Goal: Task Accomplishment & Management: Use online tool/utility

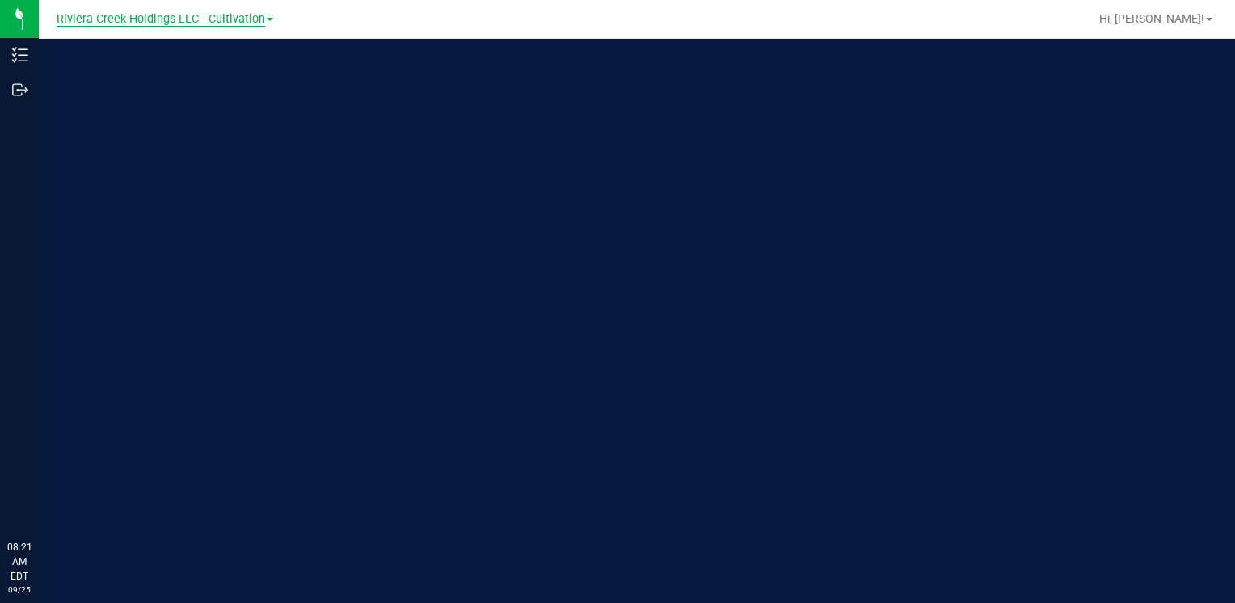
click at [179, 18] on span "Riviera Creek Holdings LLC - Cultivation" at bounding box center [161, 19] width 209 height 15
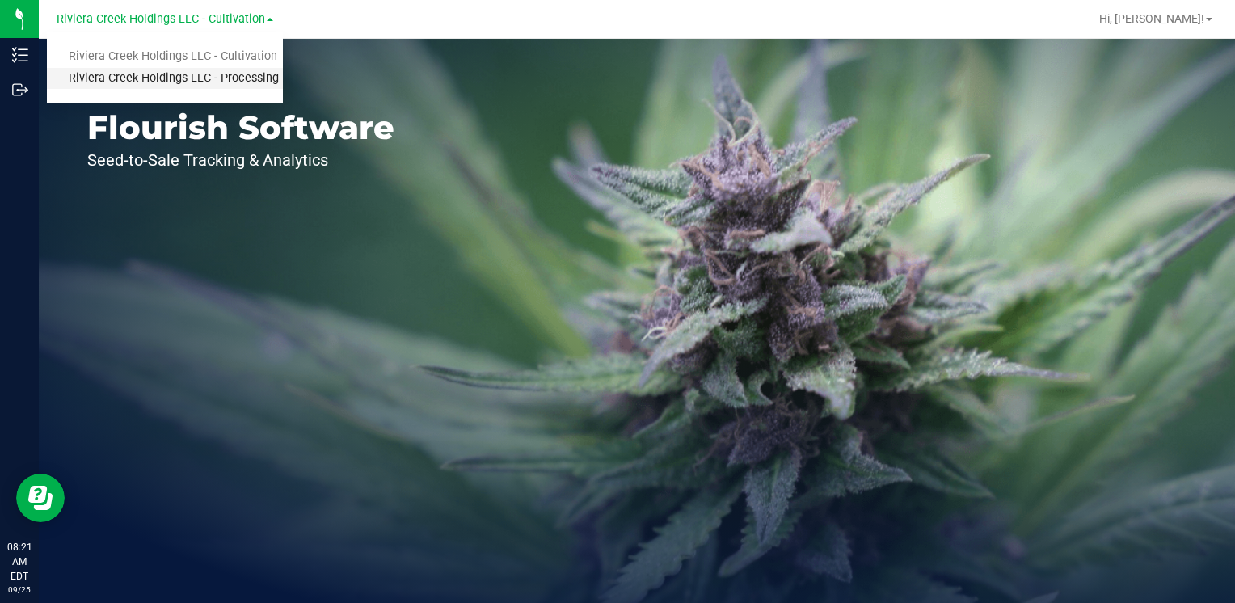
click at [245, 86] on link "Riviera Creek Holdings LLC - Processing" at bounding box center [165, 79] width 236 height 22
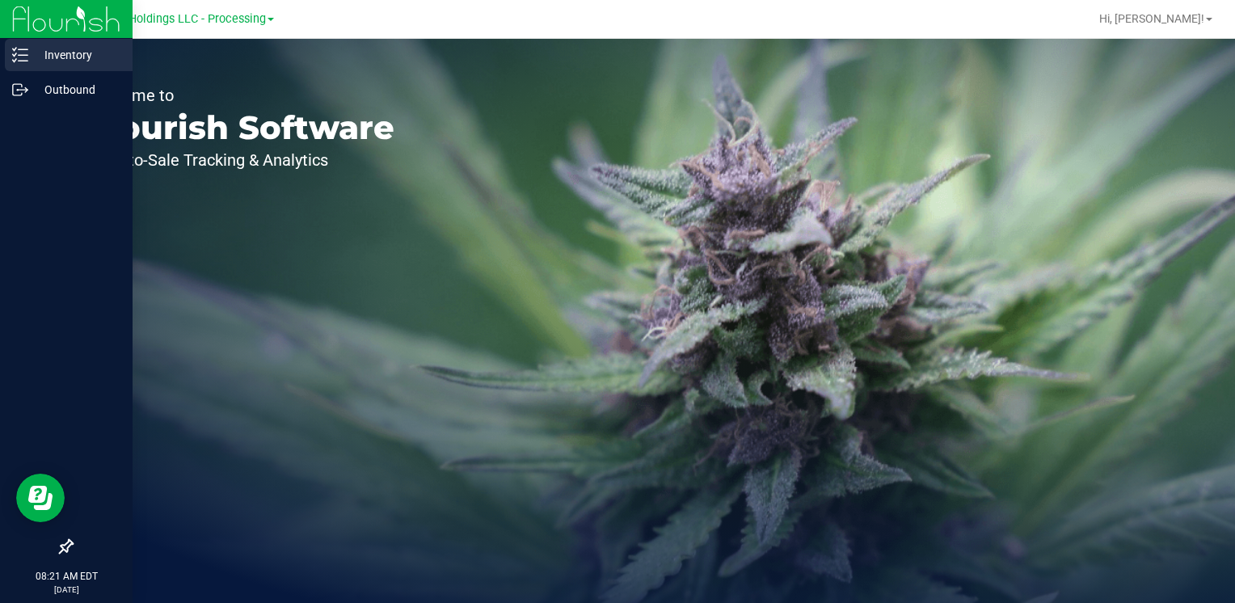
click at [74, 48] on p "Inventory" at bounding box center [76, 54] width 97 height 19
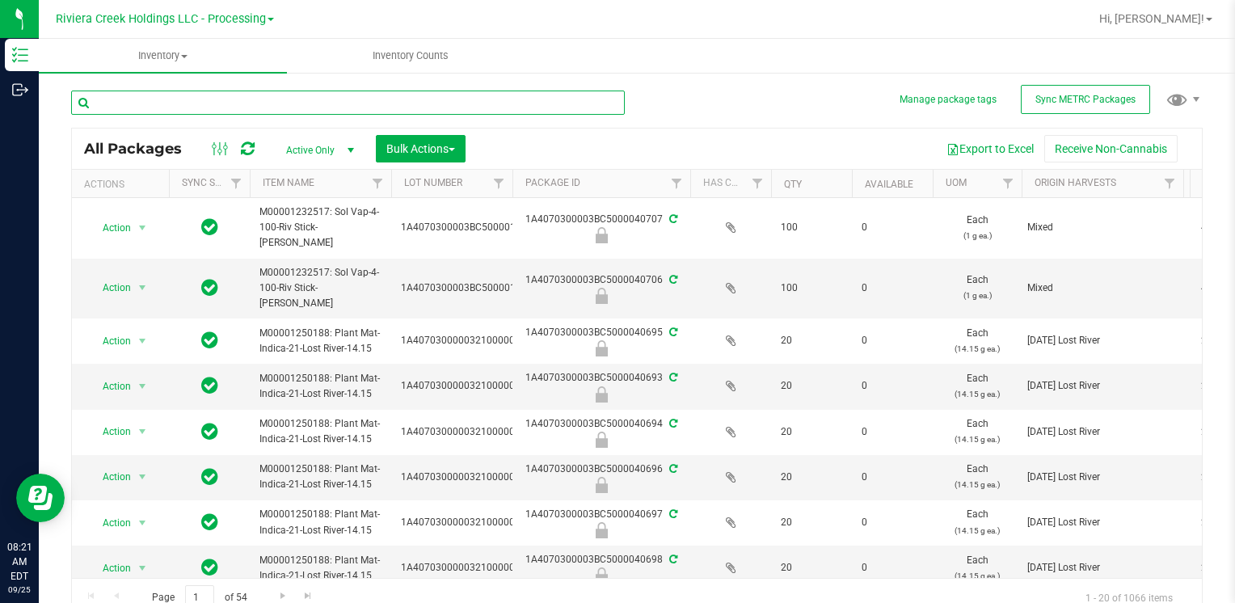
click at [194, 101] on input "text" at bounding box center [348, 103] width 554 height 24
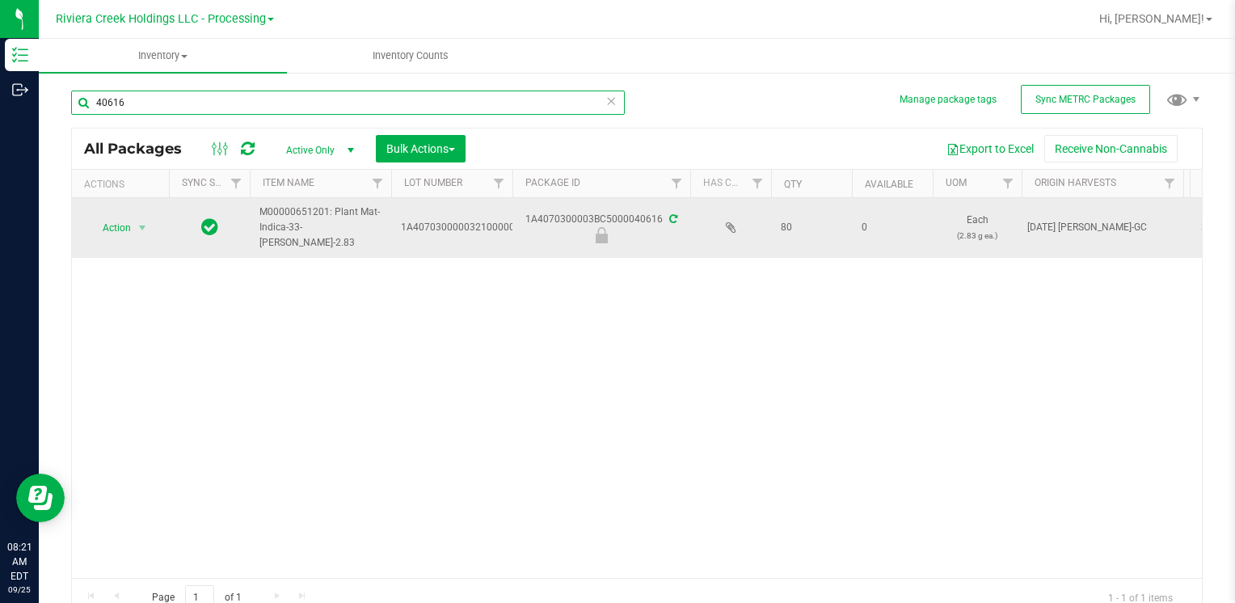
type input "40616"
click at [127, 221] on span "Action" at bounding box center [110, 228] width 44 height 23
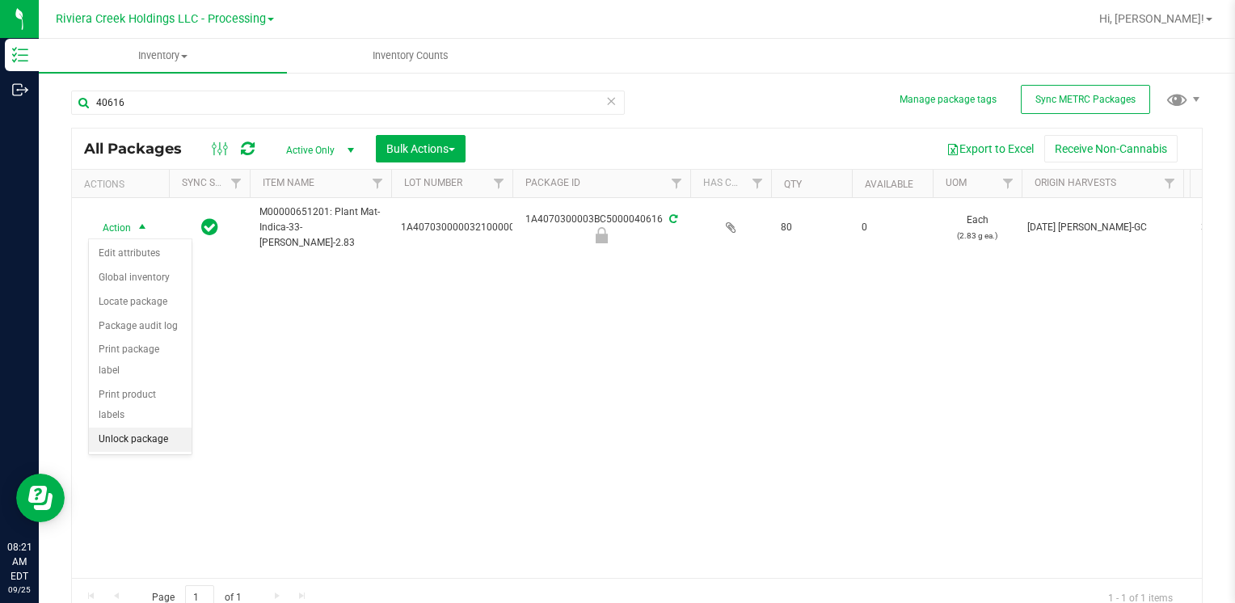
click at [176, 428] on li "Unlock package" at bounding box center [140, 440] width 103 height 24
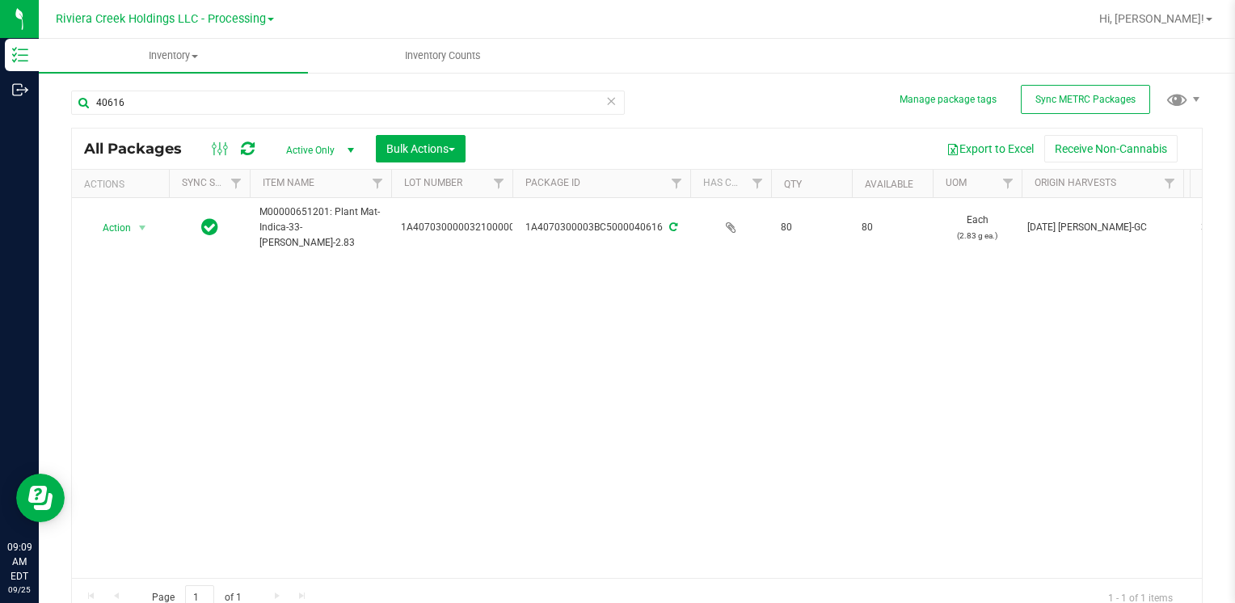
click at [213, 86] on div "40616" at bounding box center [354, 102] width 566 height 52
click at [213, 105] on input "40616" at bounding box center [348, 103] width 554 height 24
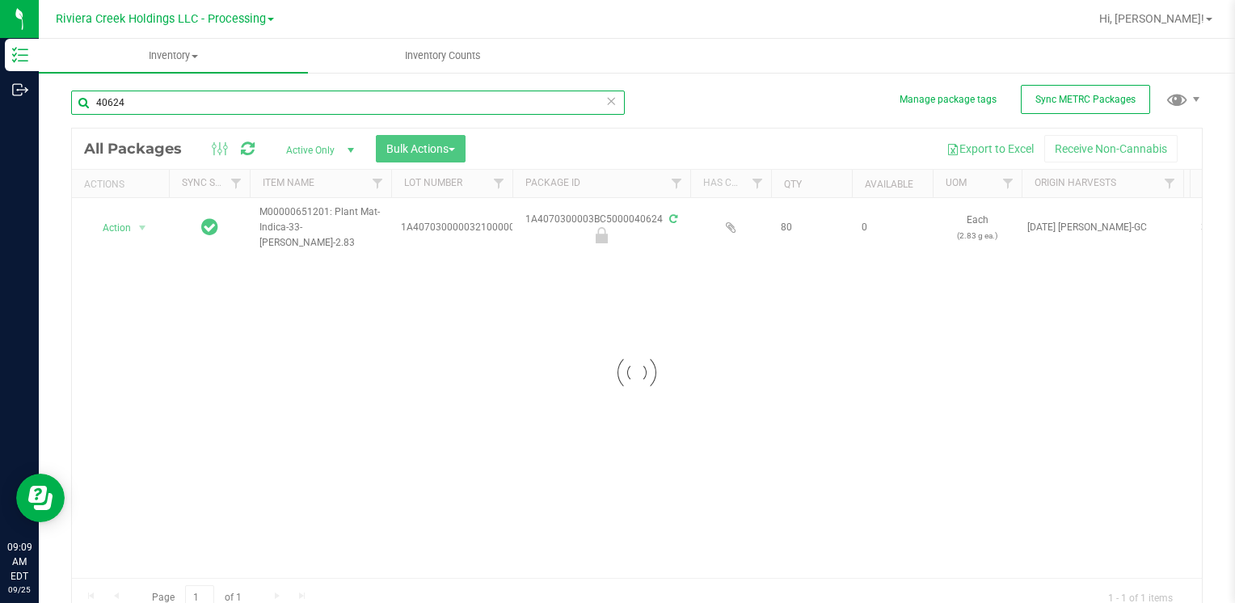
type input "40624"
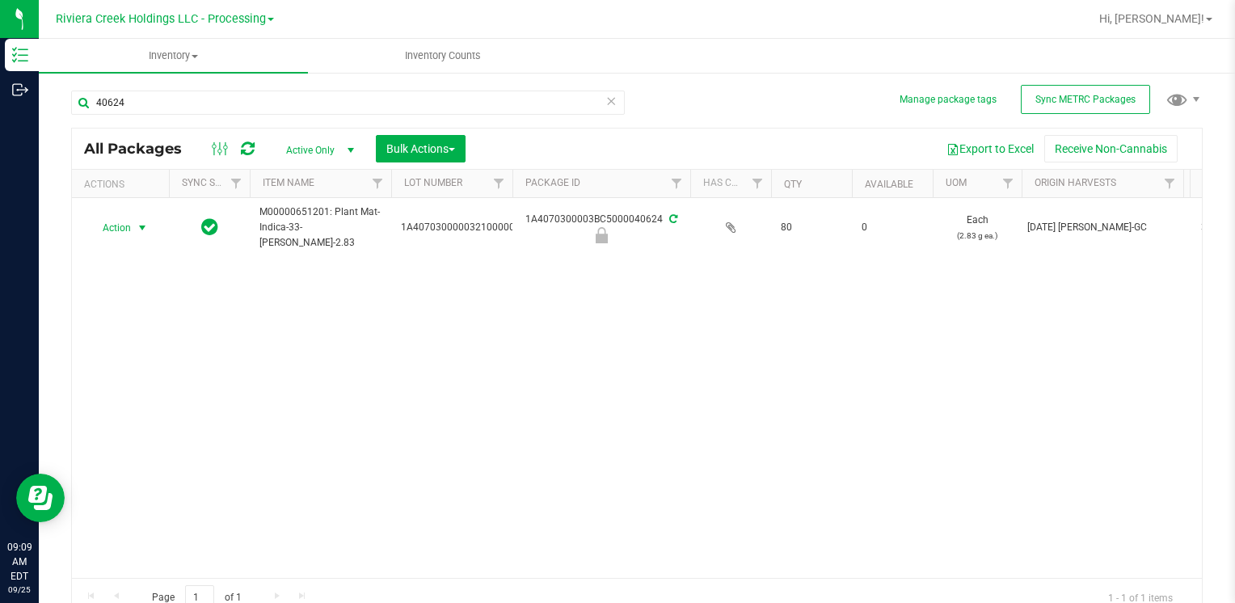
click at [133, 228] on span "select" at bounding box center [143, 228] width 20 height 23
click at [162, 428] on li "Unlock package" at bounding box center [140, 440] width 103 height 24
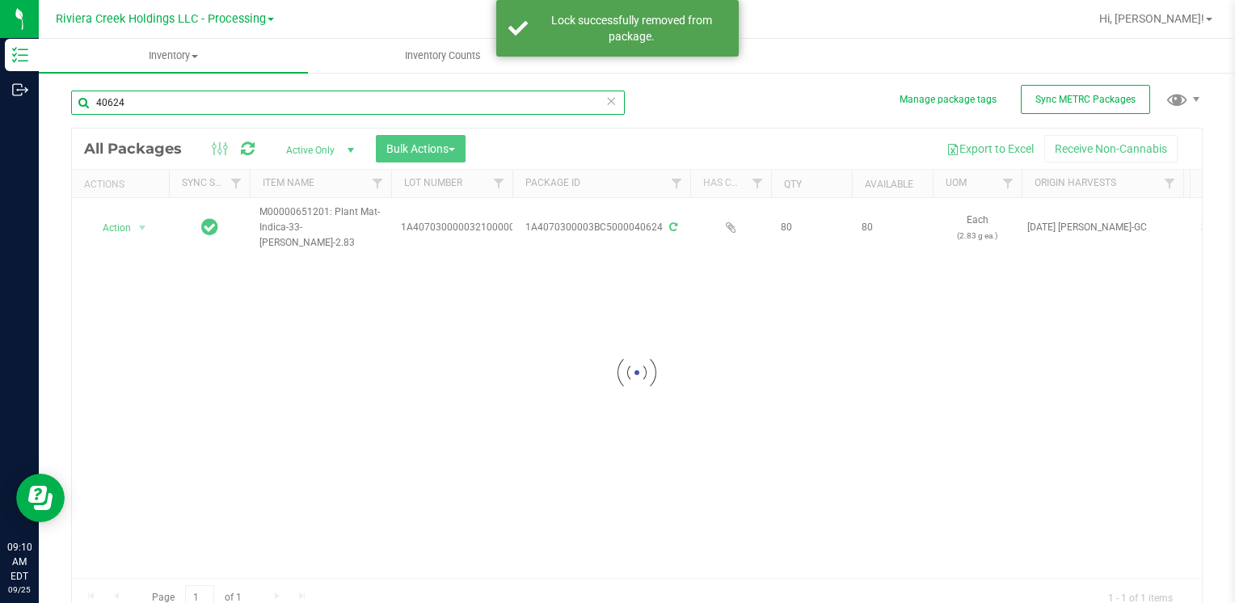
click at [162, 107] on input "40624" at bounding box center [348, 103] width 554 height 24
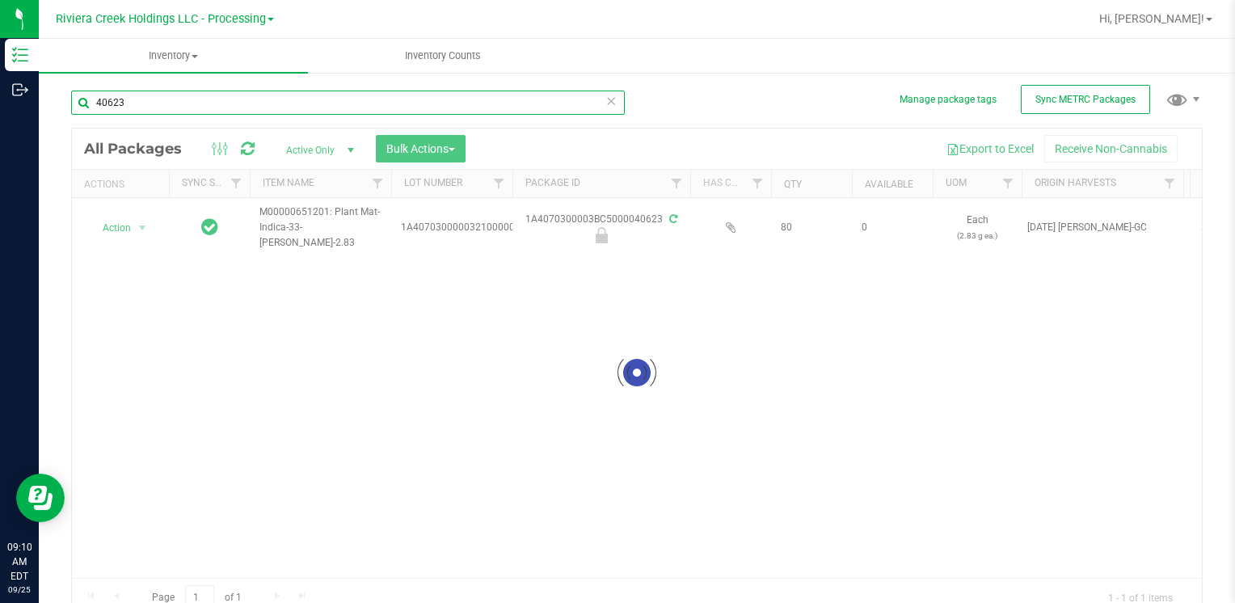
type input "40623"
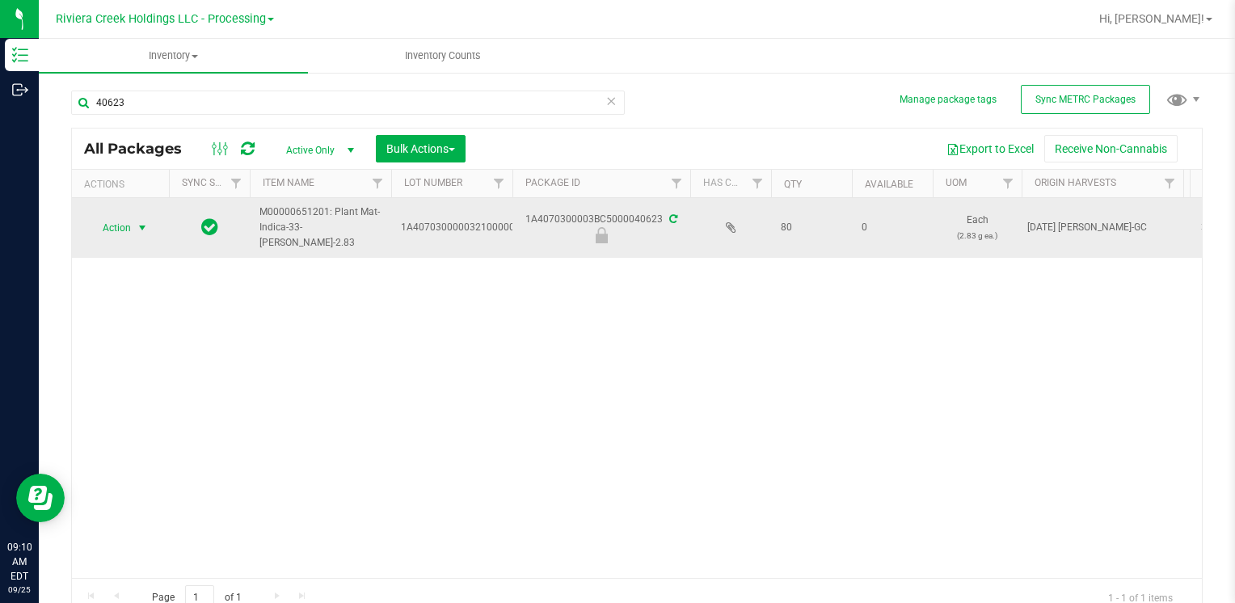
click at [138, 228] on span "select" at bounding box center [142, 227] width 13 height 13
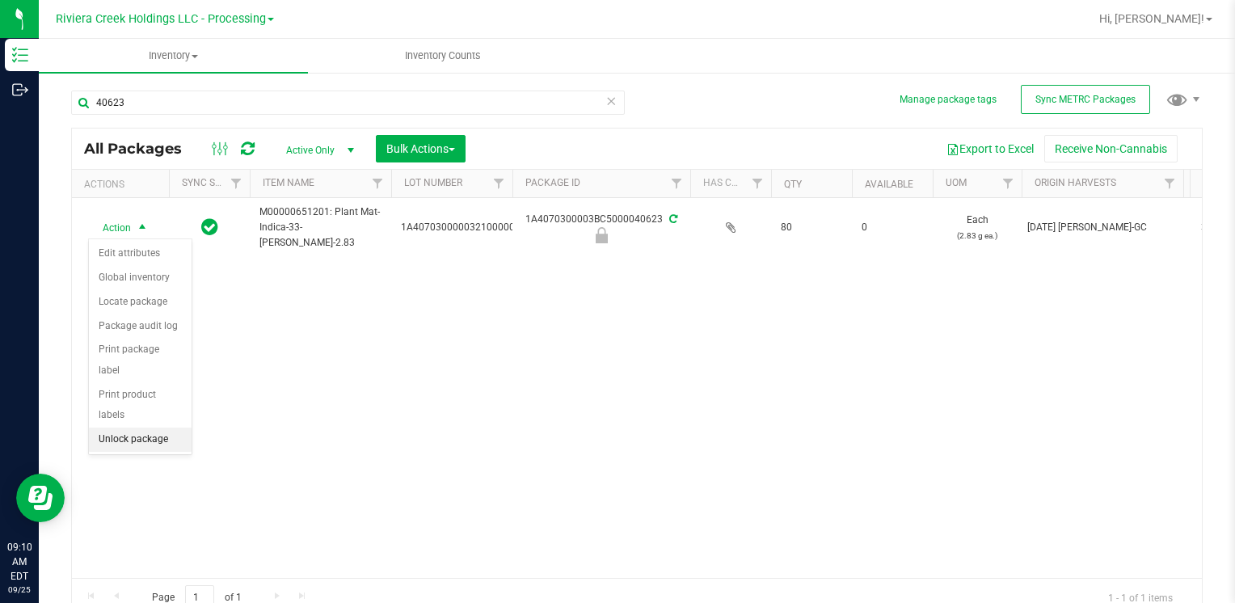
click at [140, 428] on li "Unlock package" at bounding box center [140, 440] width 103 height 24
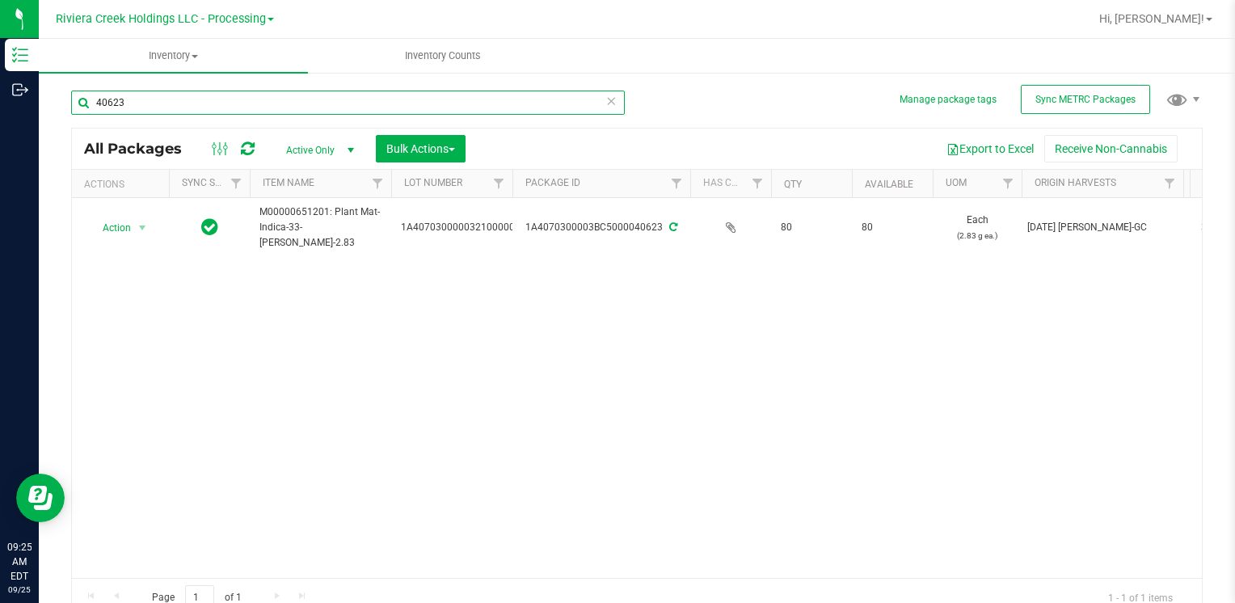
click at [218, 112] on input "40623" at bounding box center [348, 103] width 554 height 24
type input "7"
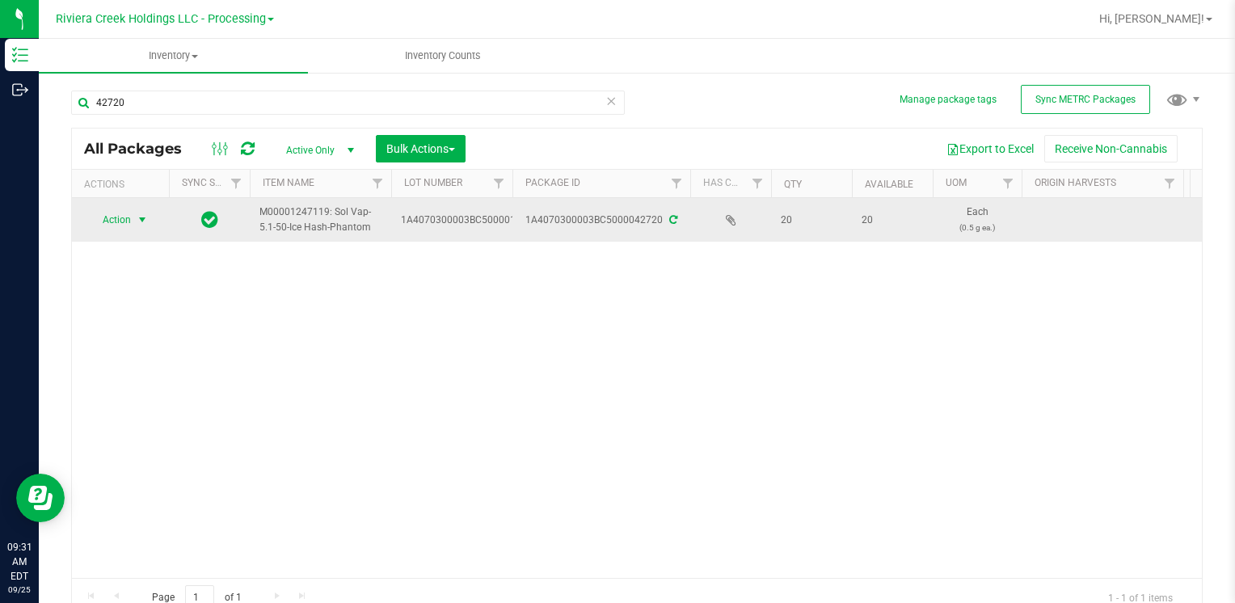
click at [133, 209] on span "select" at bounding box center [143, 220] width 20 height 23
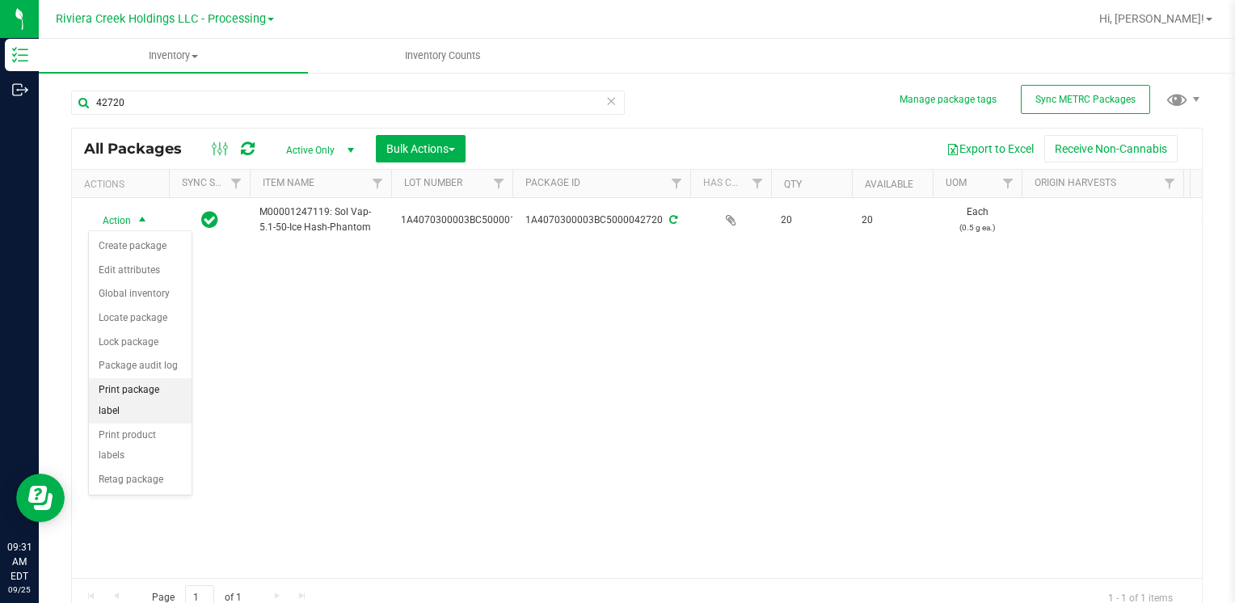
click at [155, 393] on li "Print package label" at bounding box center [140, 400] width 103 height 44
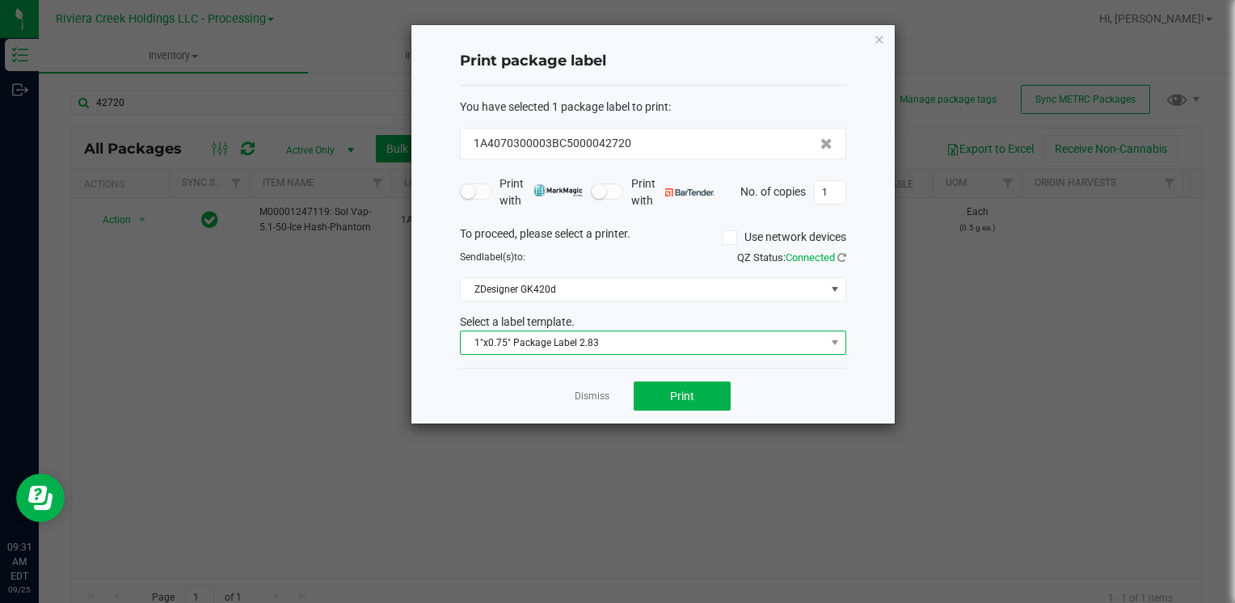
click at [573, 339] on span "1"x0.75" Package Label 2.83" at bounding box center [643, 342] width 364 height 23
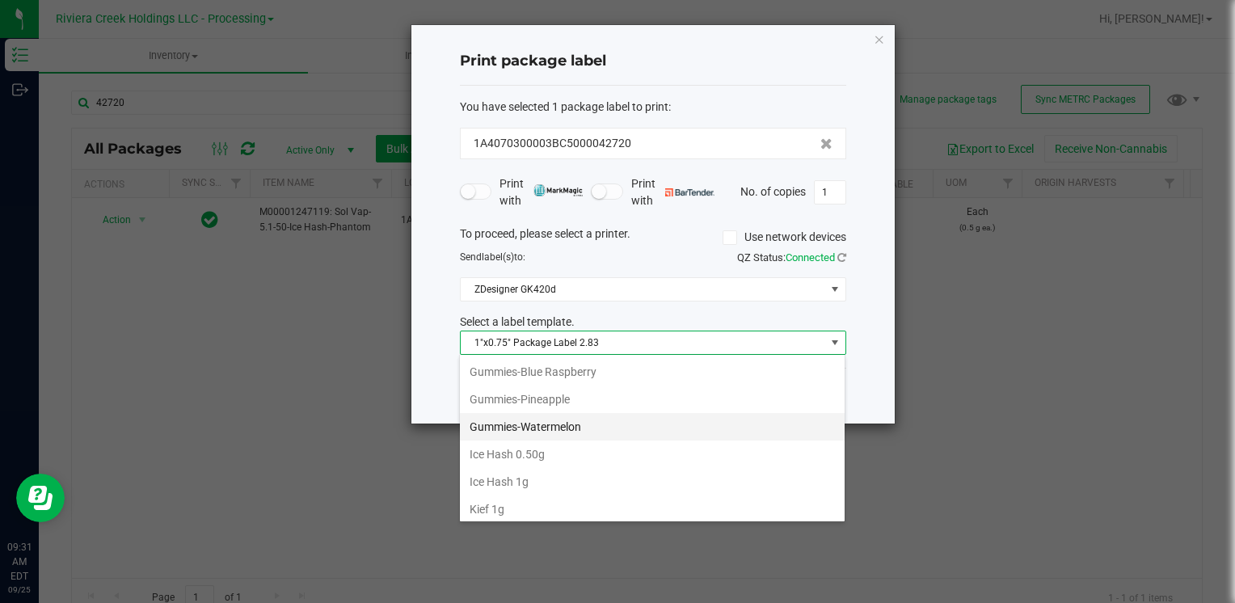
scroll to position [438, 0]
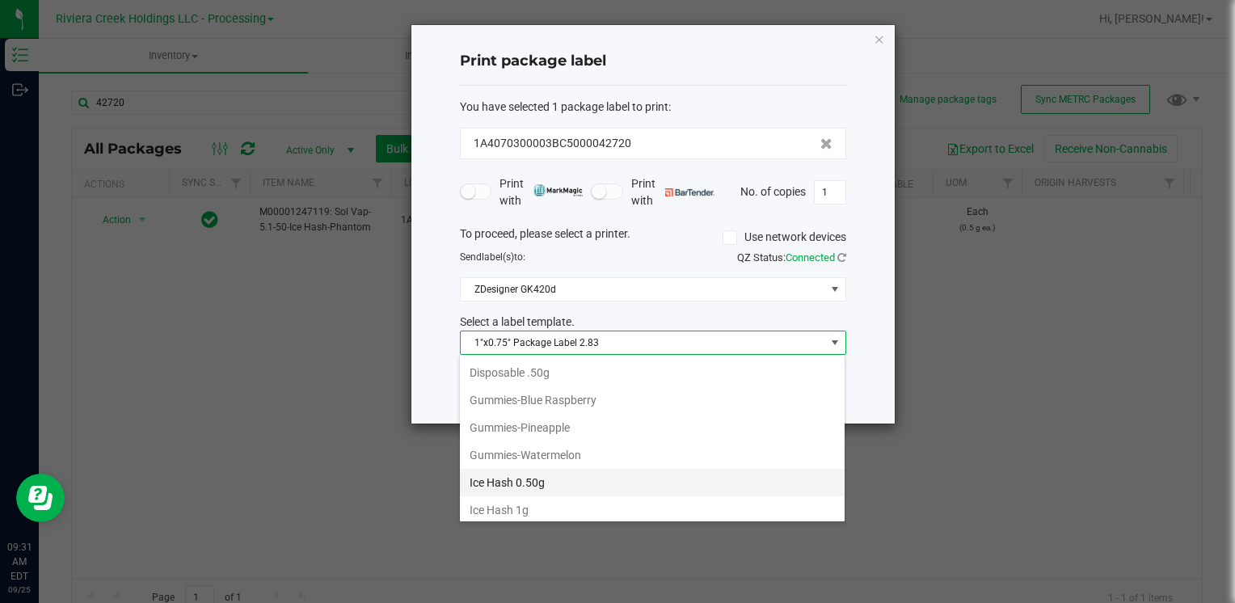
click at [533, 478] on li "Ice Hash 0.50g" at bounding box center [652, 482] width 385 height 27
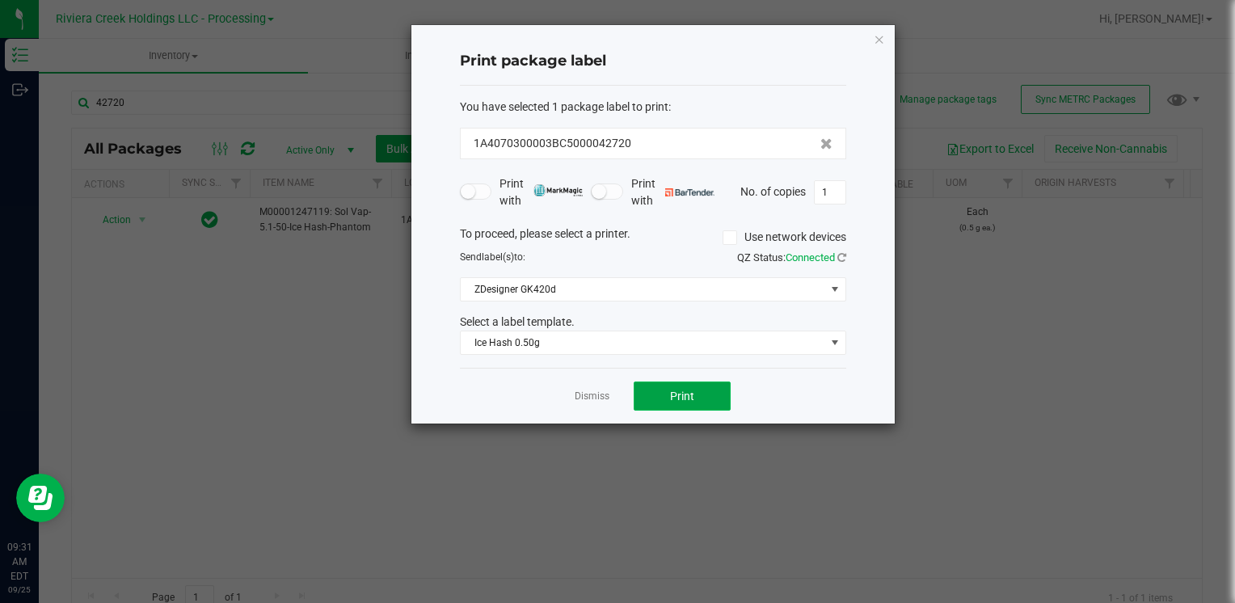
click at [693, 394] on span "Print" at bounding box center [682, 396] width 24 height 13
click at [877, 44] on icon "button" at bounding box center [879, 38] width 11 height 19
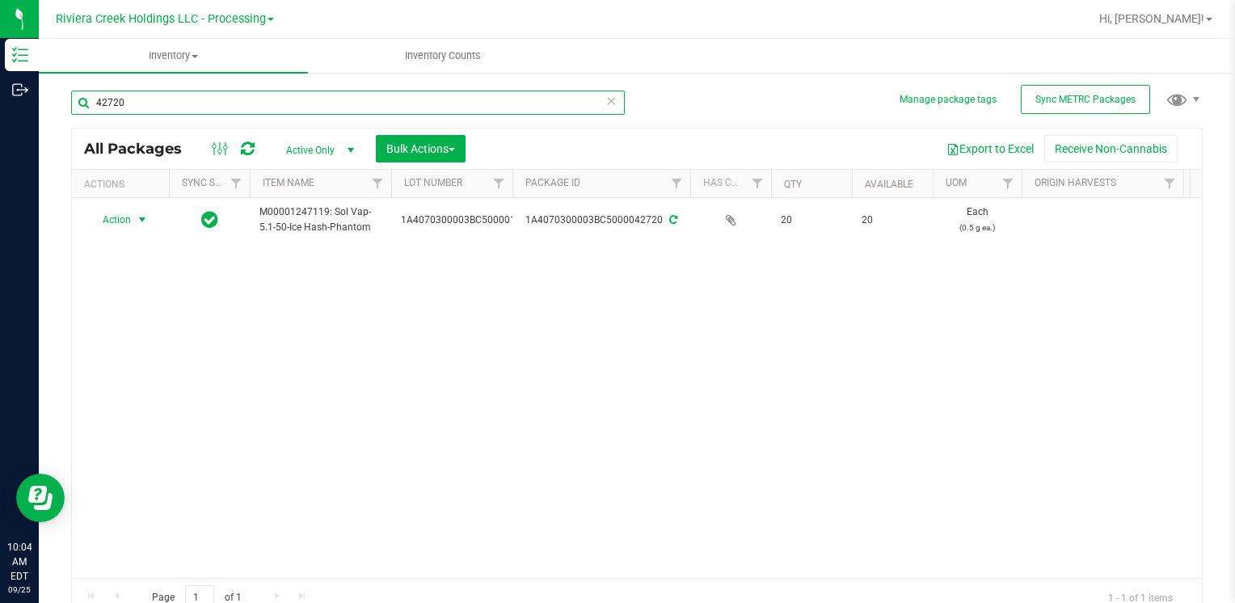
click at [184, 105] on input "42720" at bounding box center [348, 103] width 554 height 24
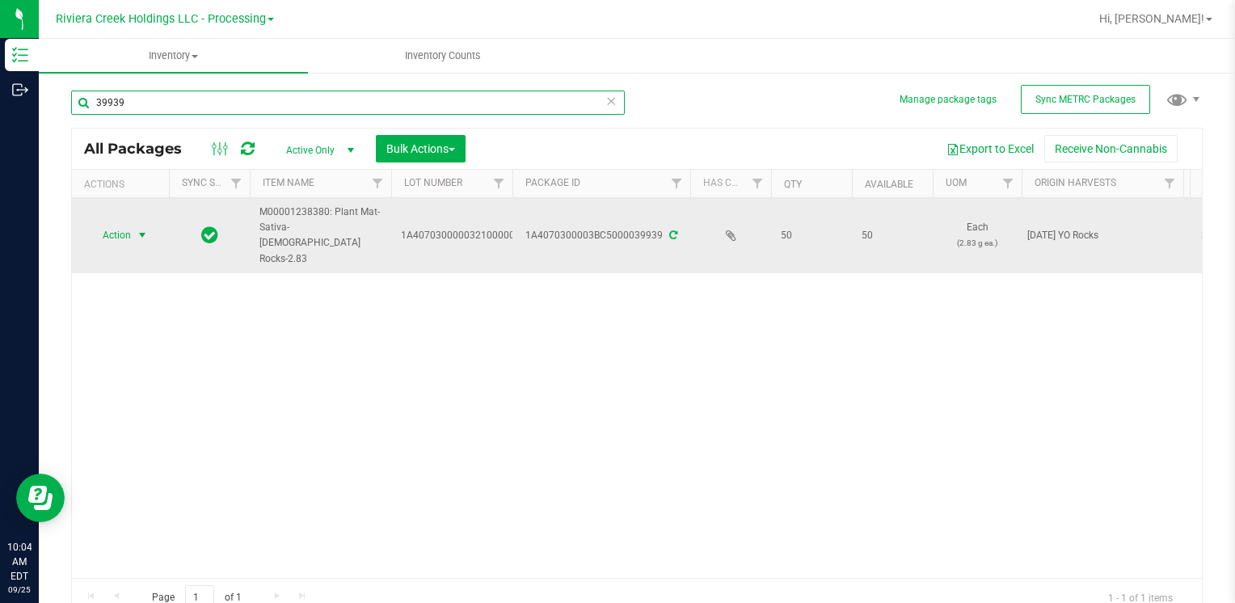
type input "39939"
click at [113, 224] on span "Action" at bounding box center [110, 235] width 44 height 23
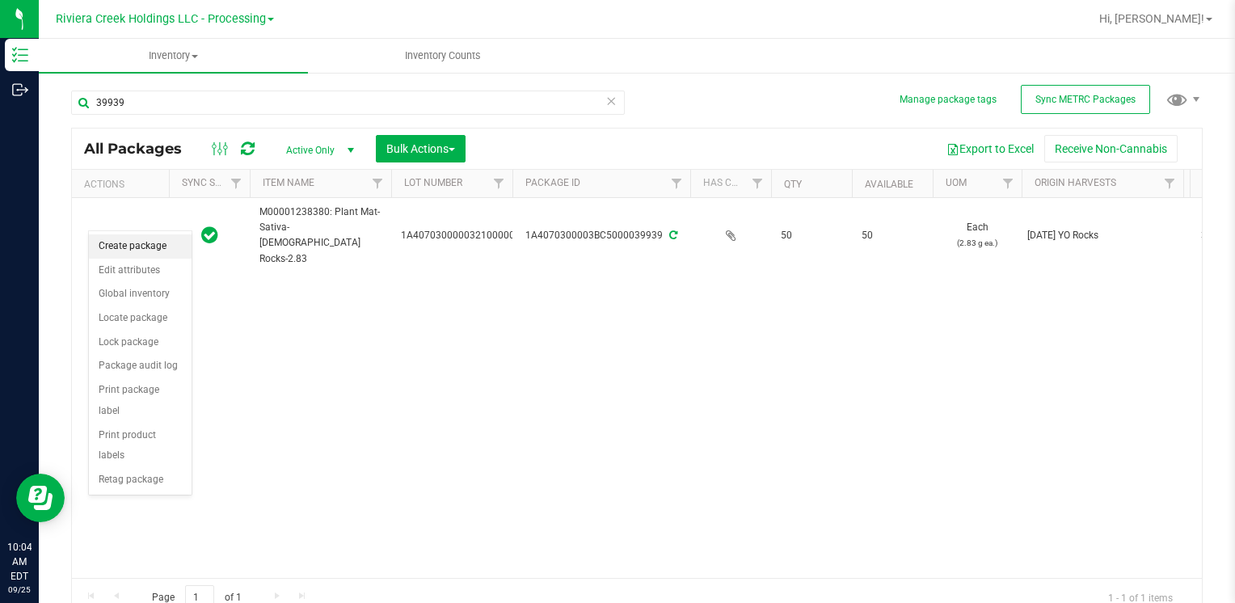
click at [129, 240] on li "Create package" at bounding box center [140, 246] width 103 height 24
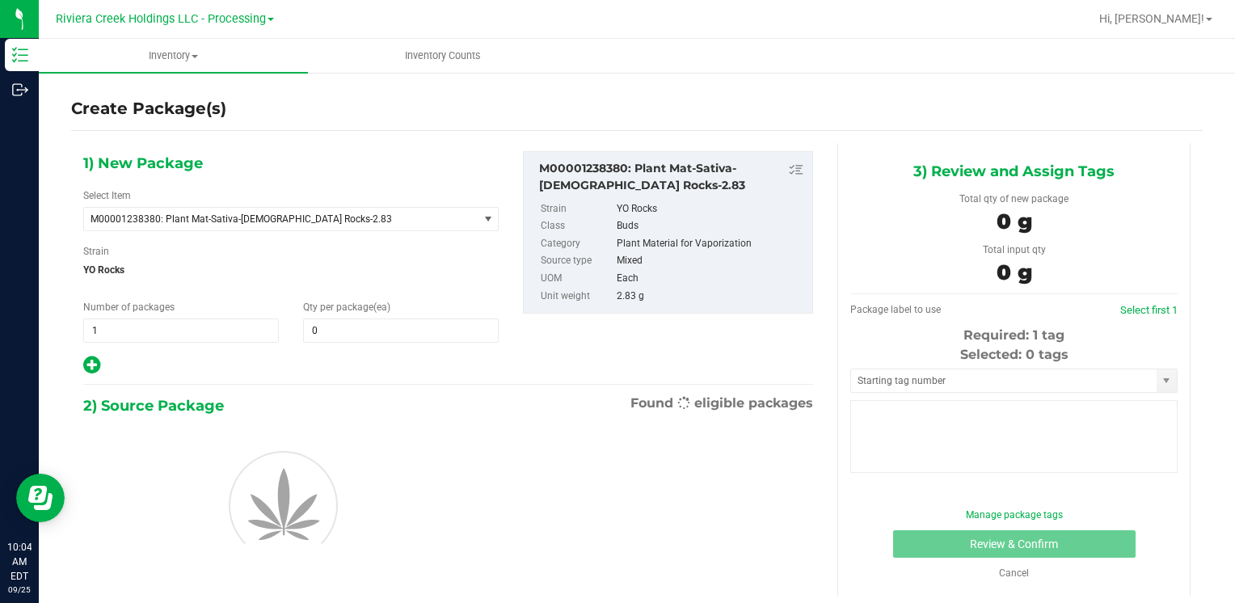
type input "0"
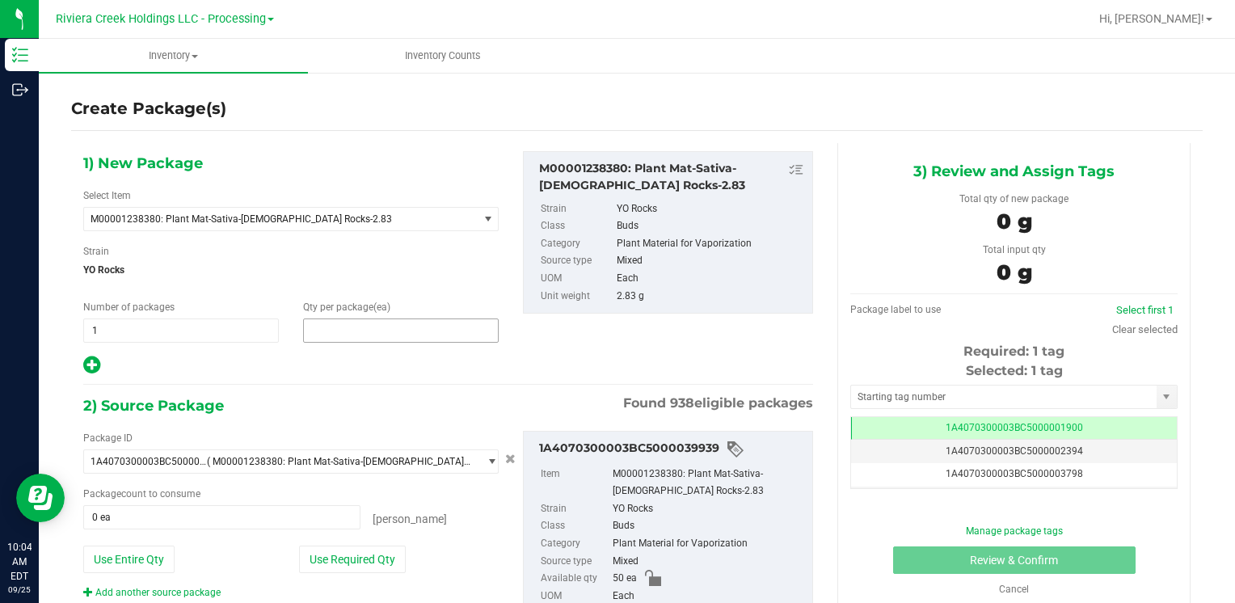
click at [327, 323] on span at bounding box center [401, 330] width 196 height 24
type input "20"
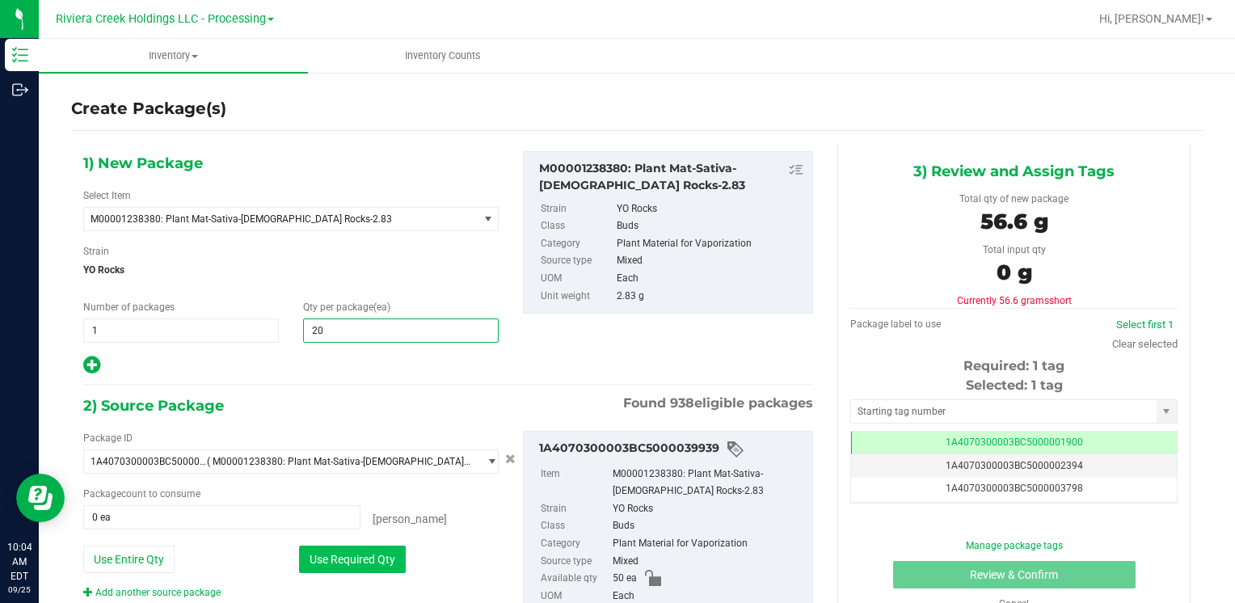
type input "20"
click at [320, 548] on button "Use Required Qty" at bounding box center [352, 559] width 107 height 27
type input "20 ea"
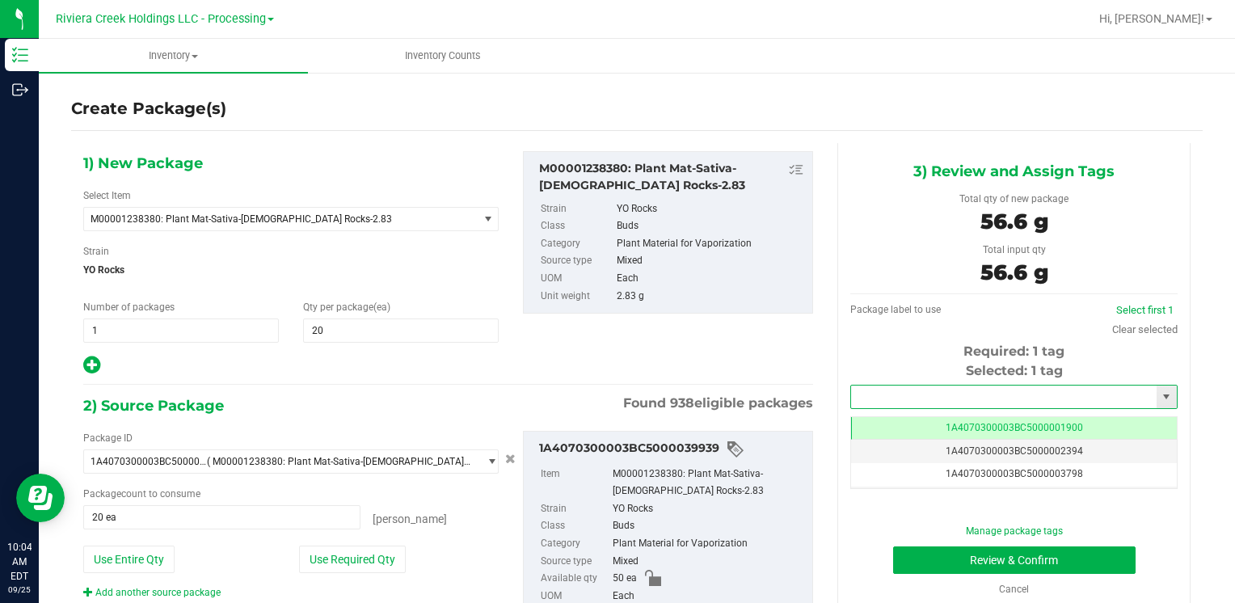
click at [899, 395] on input "text" at bounding box center [1003, 397] width 305 height 23
click at [886, 419] on li "1A4070300003BC5000039974" at bounding box center [1004, 424] width 322 height 24
type input "1A4070300003BC5000039974"
click at [912, 554] on button "Review & Confirm" at bounding box center [1014, 559] width 242 height 27
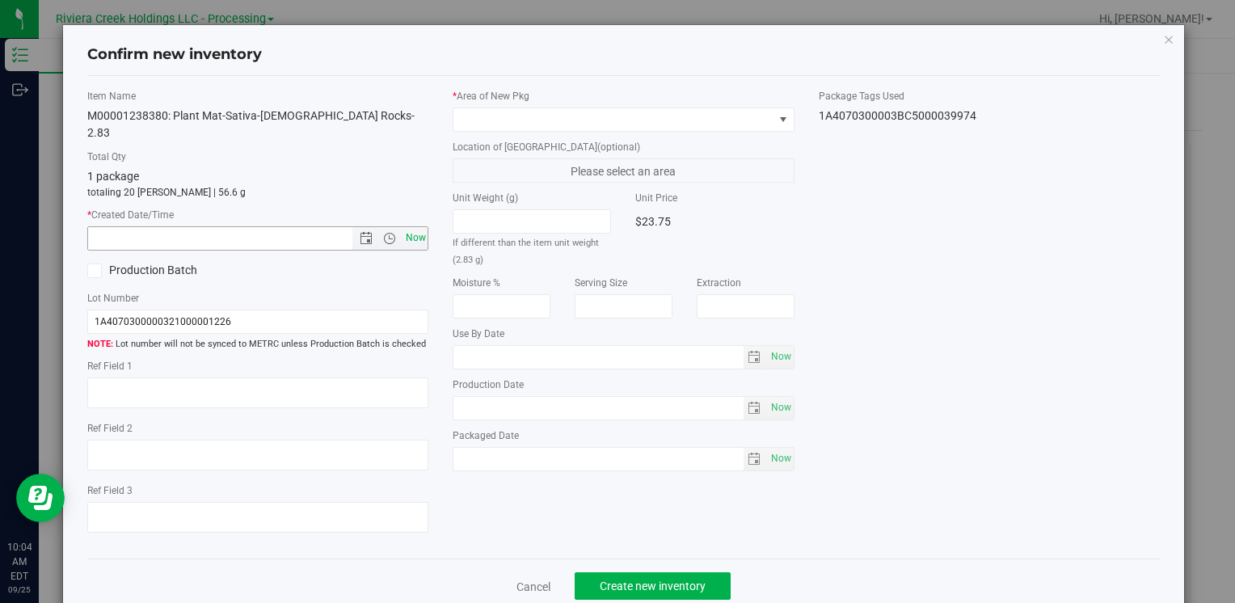
click at [420, 226] on span "Now" at bounding box center [415, 237] width 27 height 23
type input "[DATE] 10:04 AM"
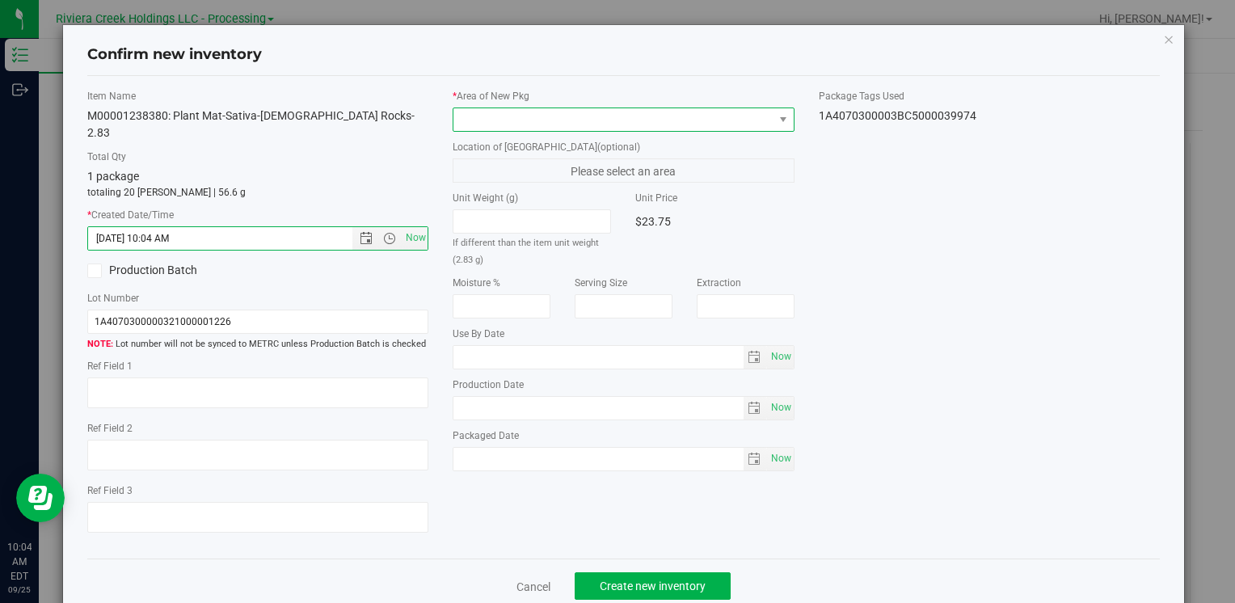
click at [503, 120] on span at bounding box center [612, 119] width 319 height 23
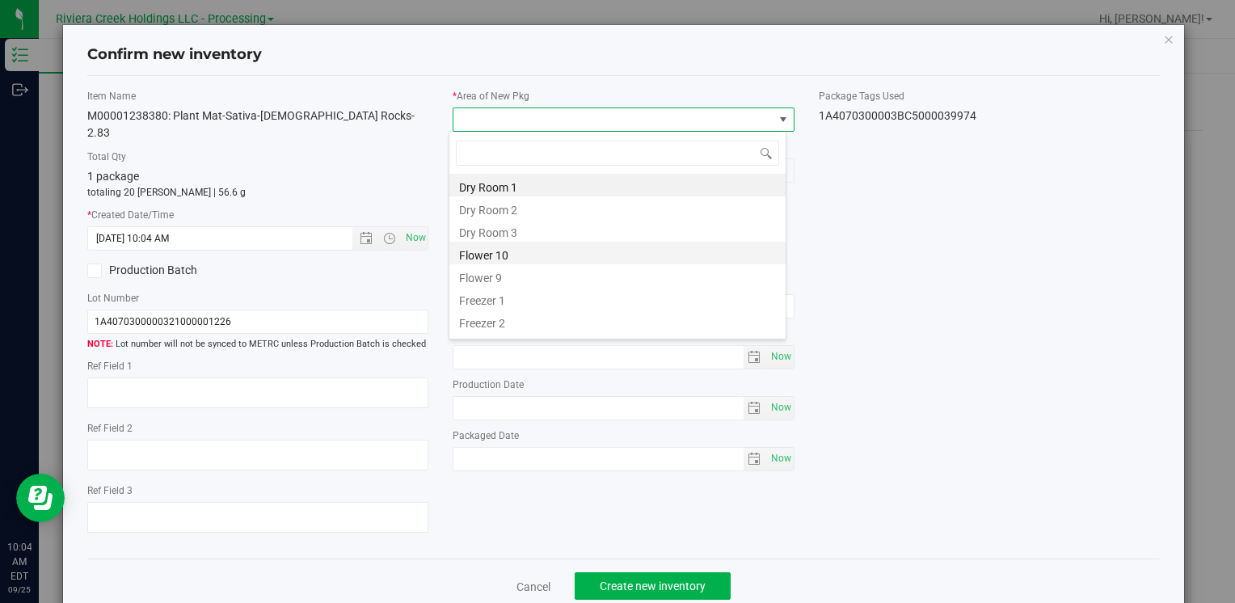
click at [520, 260] on li "Flower 10" at bounding box center [617, 253] width 336 height 23
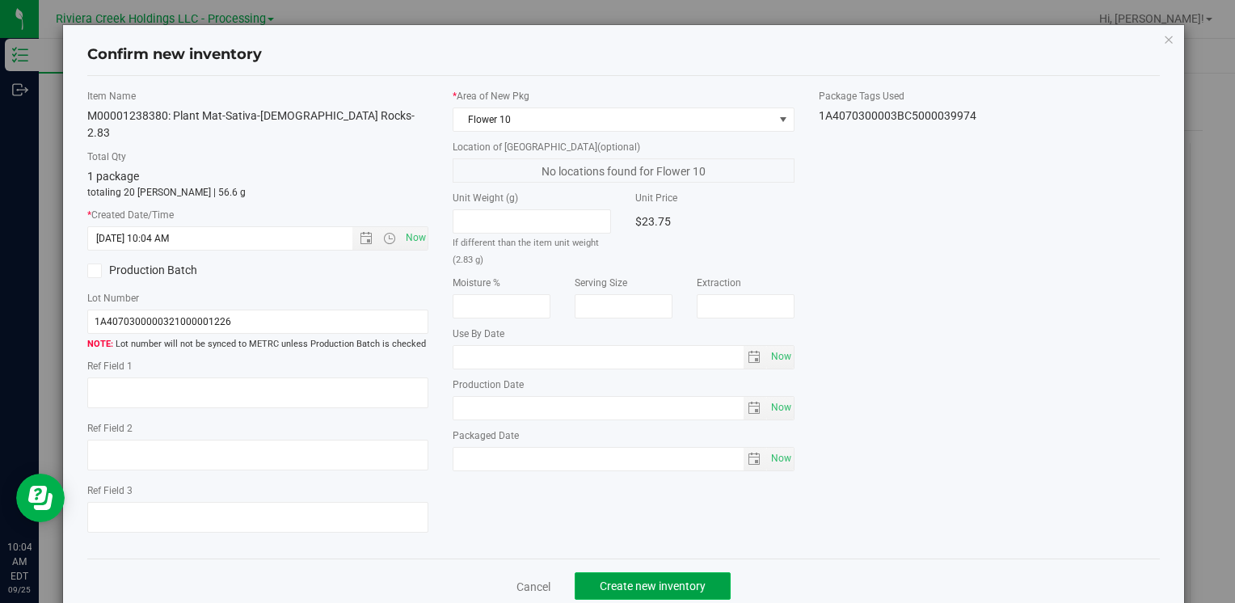
click at [602, 580] on button "Create new inventory" at bounding box center [653, 585] width 156 height 27
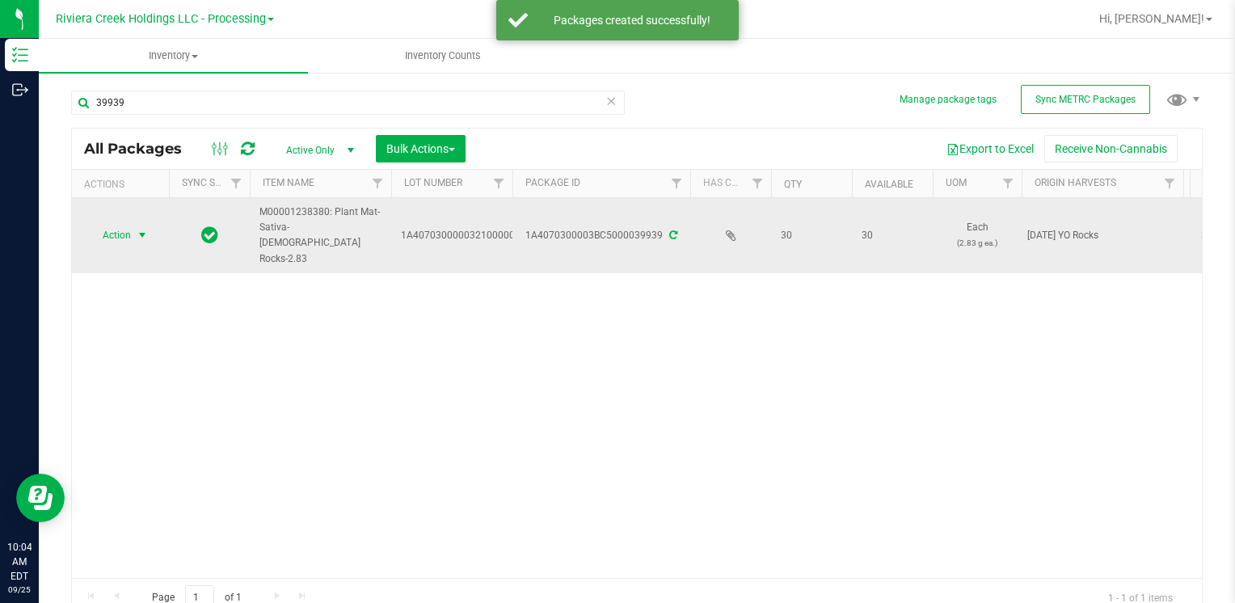
click at [121, 224] on span "Action" at bounding box center [110, 235] width 44 height 23
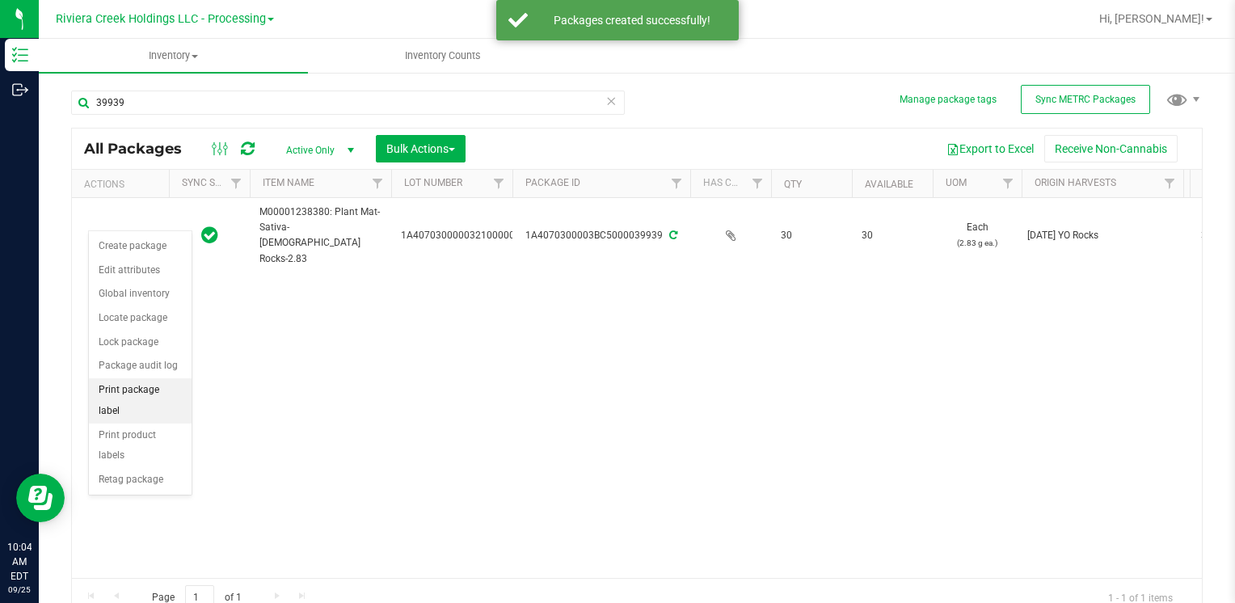
click at [175, 386] on li "Print package label" at bounding box center [140, 400] width 103 height 44
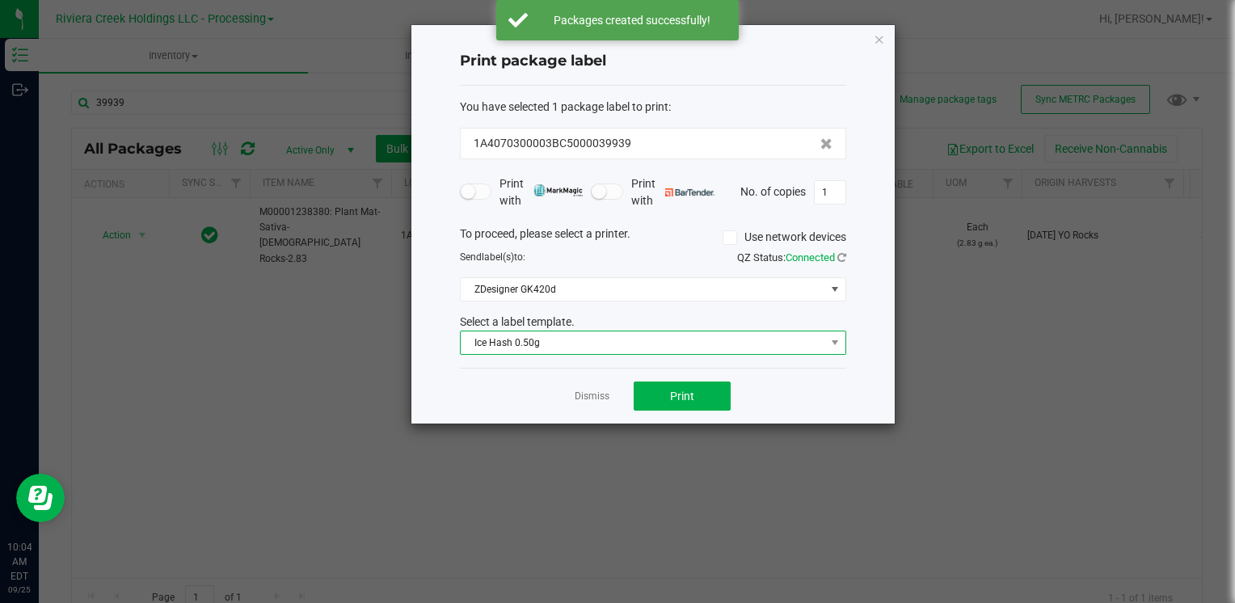
click at [534, 335] on span "Ice Hash 0.50g" at bounding box center [643, 342] width 364 height 23
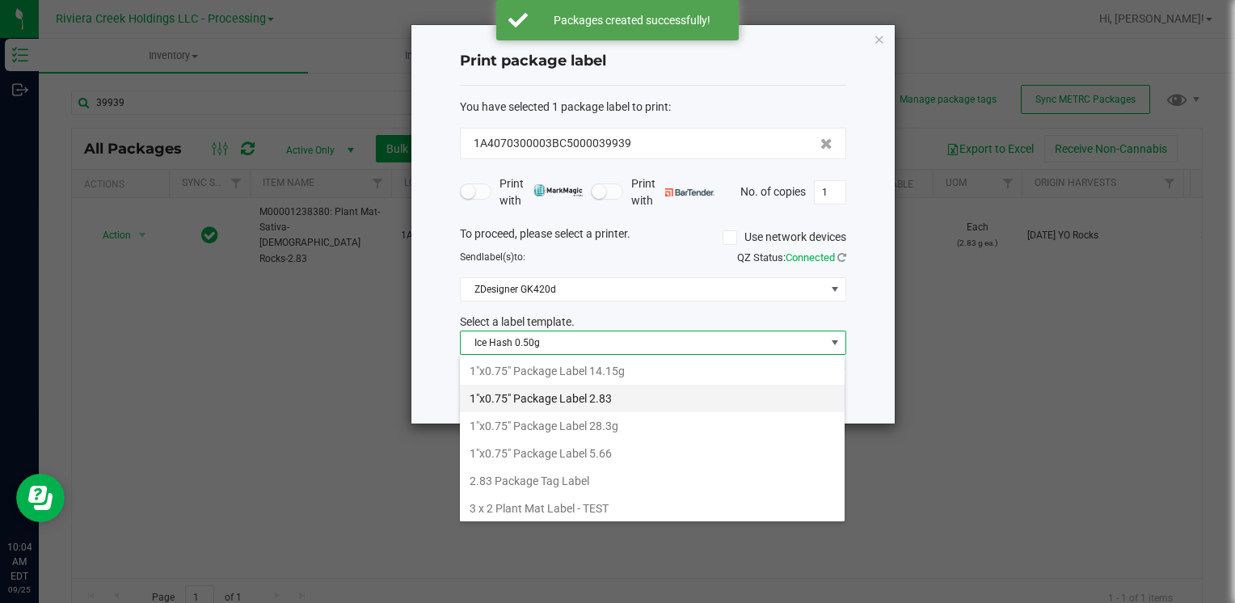
click at [611, 390] on li "1"x0.75" Package Label 2.83" at bounding box center [652, 398] width 385 height 27
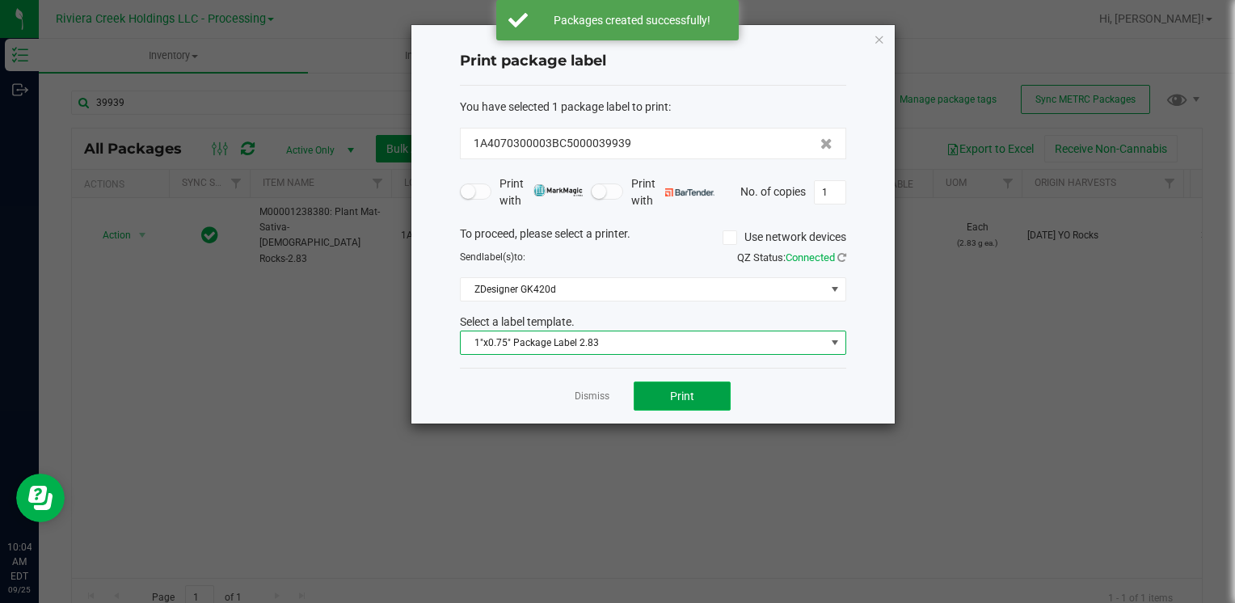
click at [643, 383] on button "Print" at bounding box center [682, 395] width 97 height 29
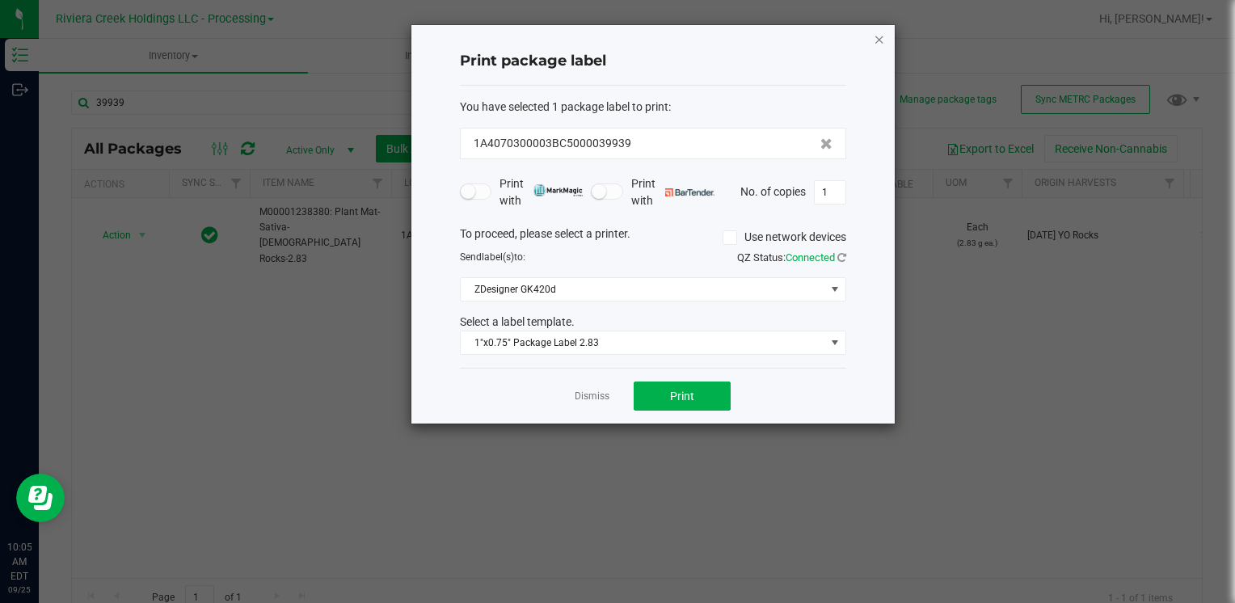
click at [879, 37] on icon "button" at bounding box center [879, 38] width 11 height 19
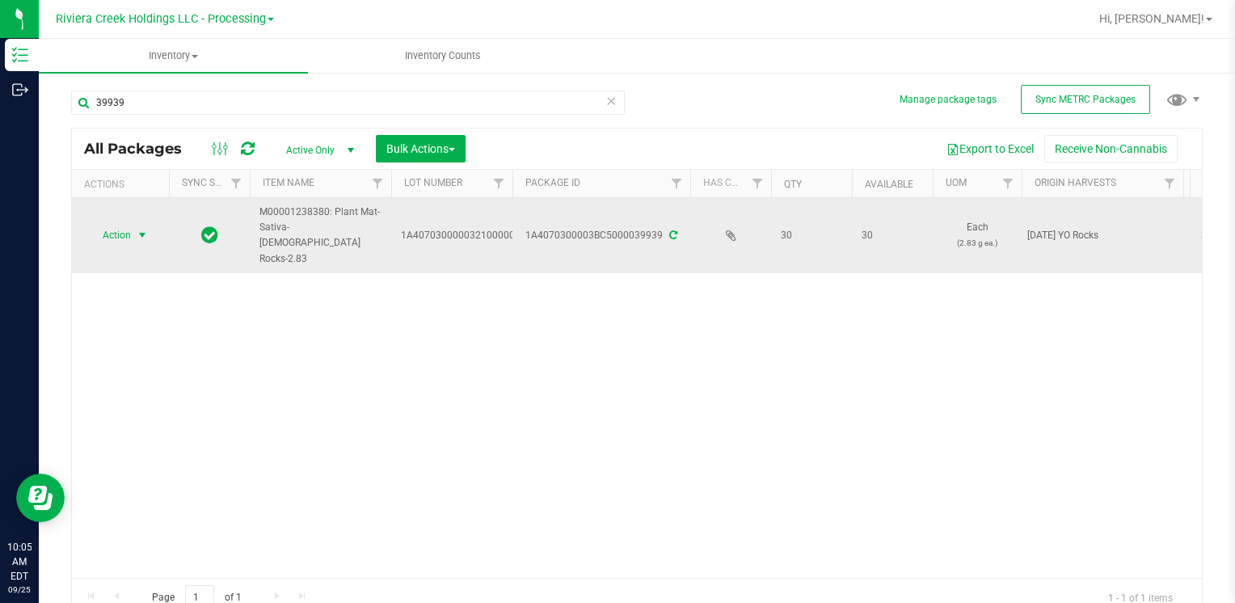
click at [131, 224] on span "Action" at bounding box center [110, 235] width 44 height 23
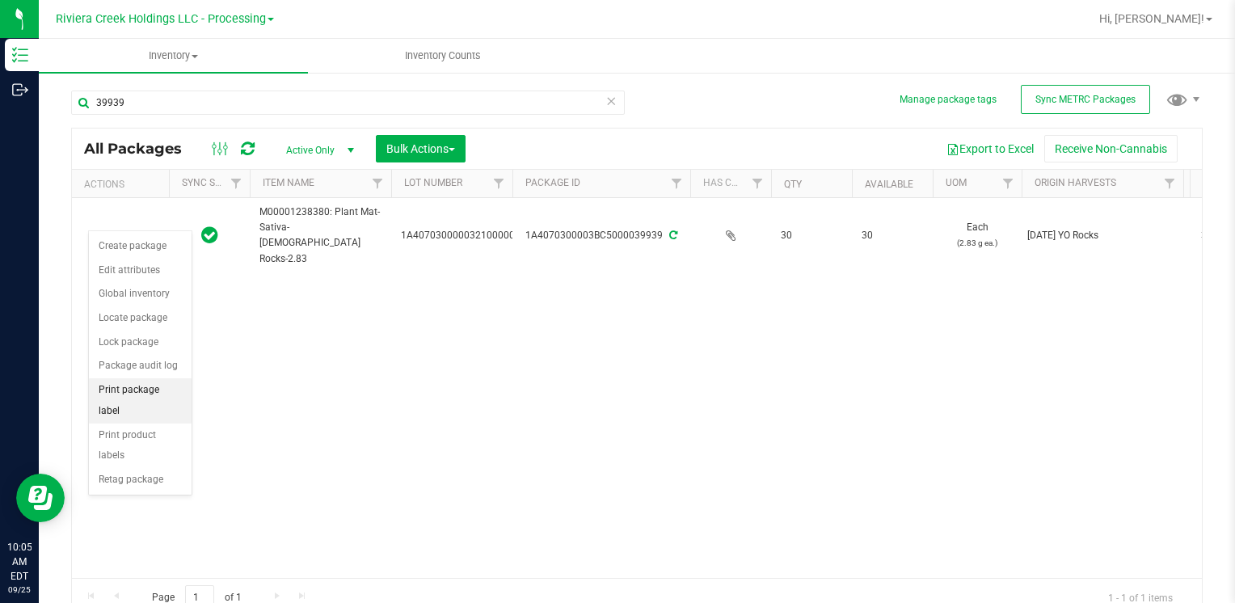
click at [162, 383] on li "Print package label" at bounding box center [140, 400] width 103 height 44
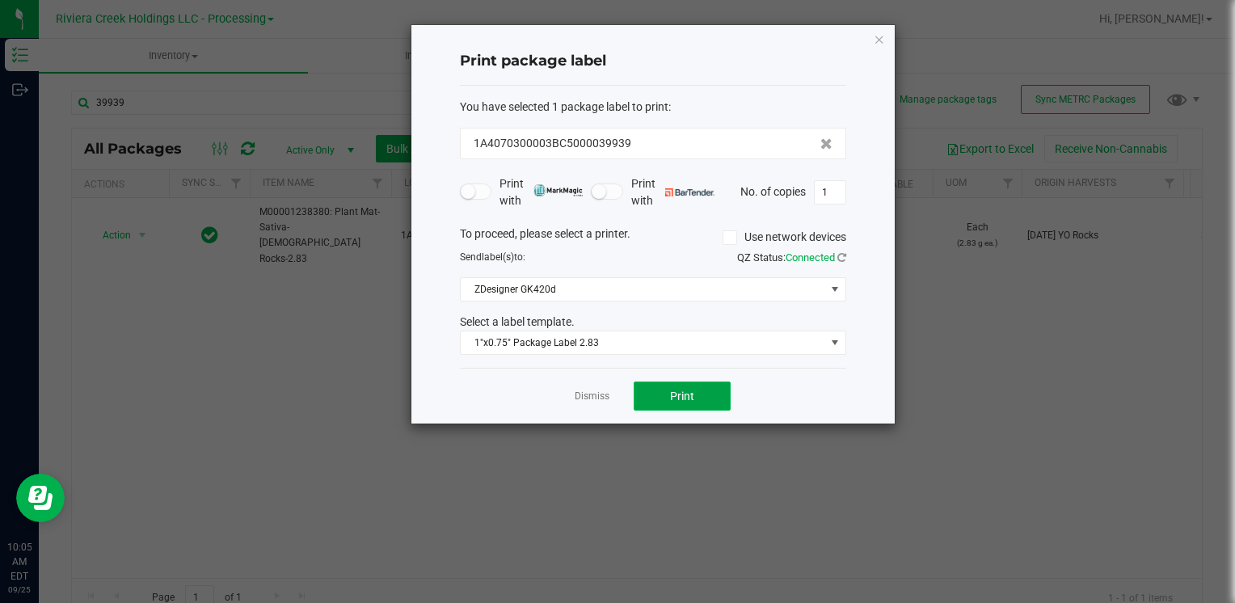
click at [688, 401] on button "Print" at bounding box center [682, 395] width 97 height 29
click at [875, 32] on icon "button" at bounding box center [879, 38] width 11 height 19
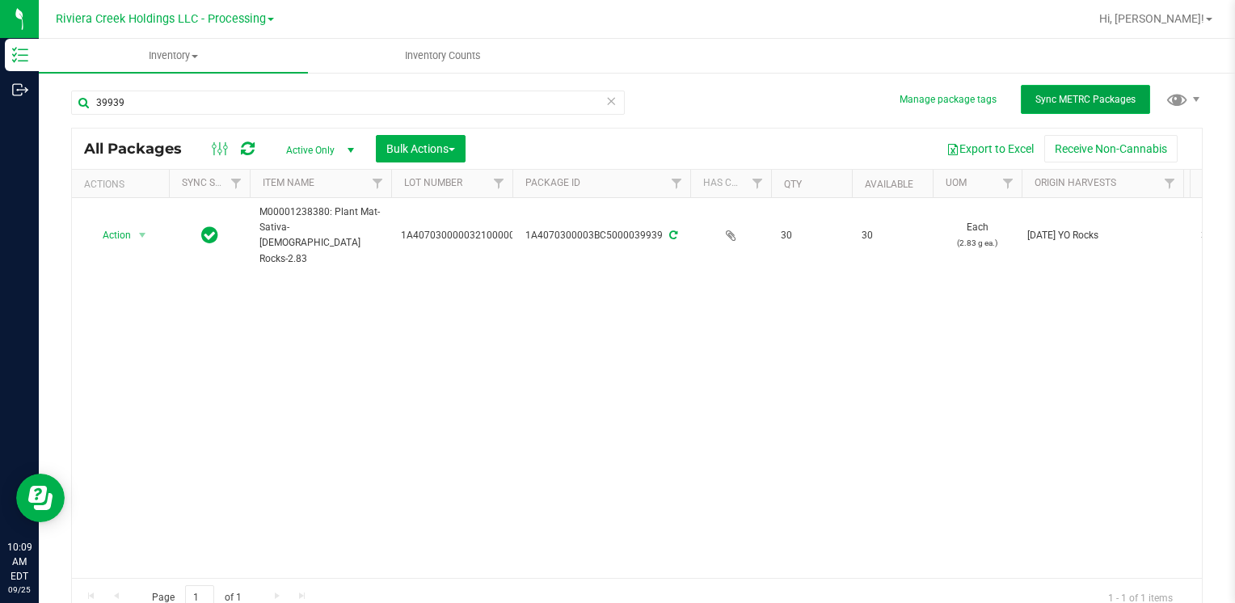
click at [1021, 91] on button "Sync METRC Packages" at bounding box center [1085, 99] width 129 height 29
click at [388, 428] on div "Action Action Create package Edit attributes Global inventory Locate package Lo…" at bounding box center [637, 388] width 1130 height 380
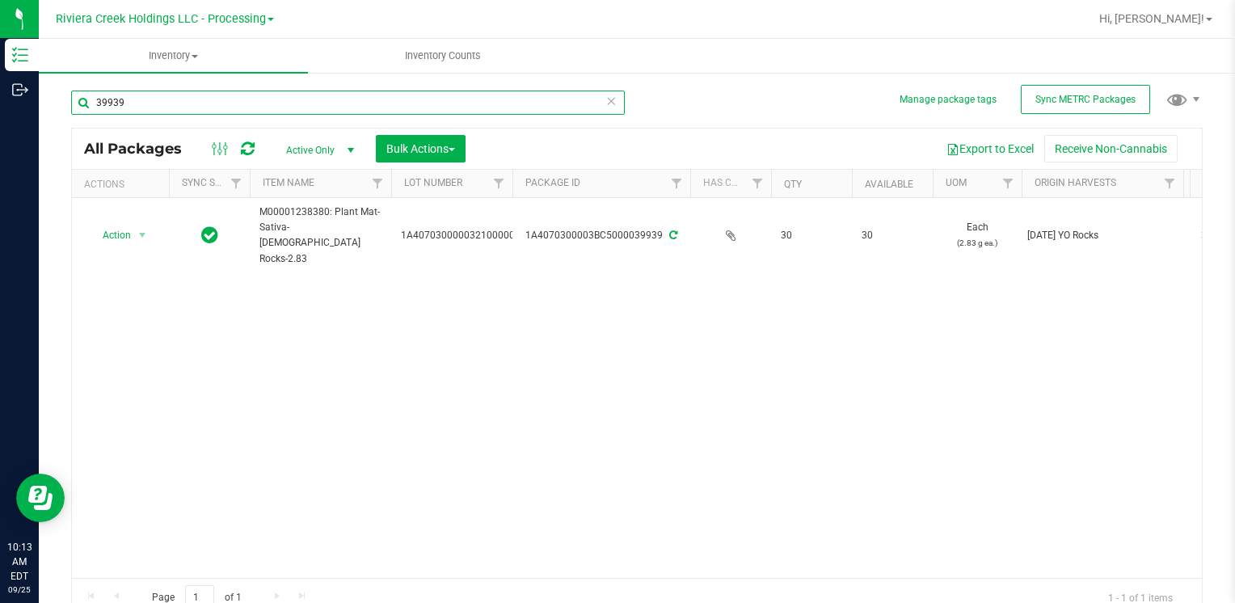
click at [140, 102] on input "39939" at bounding box center [348, 103] width 554 height 24
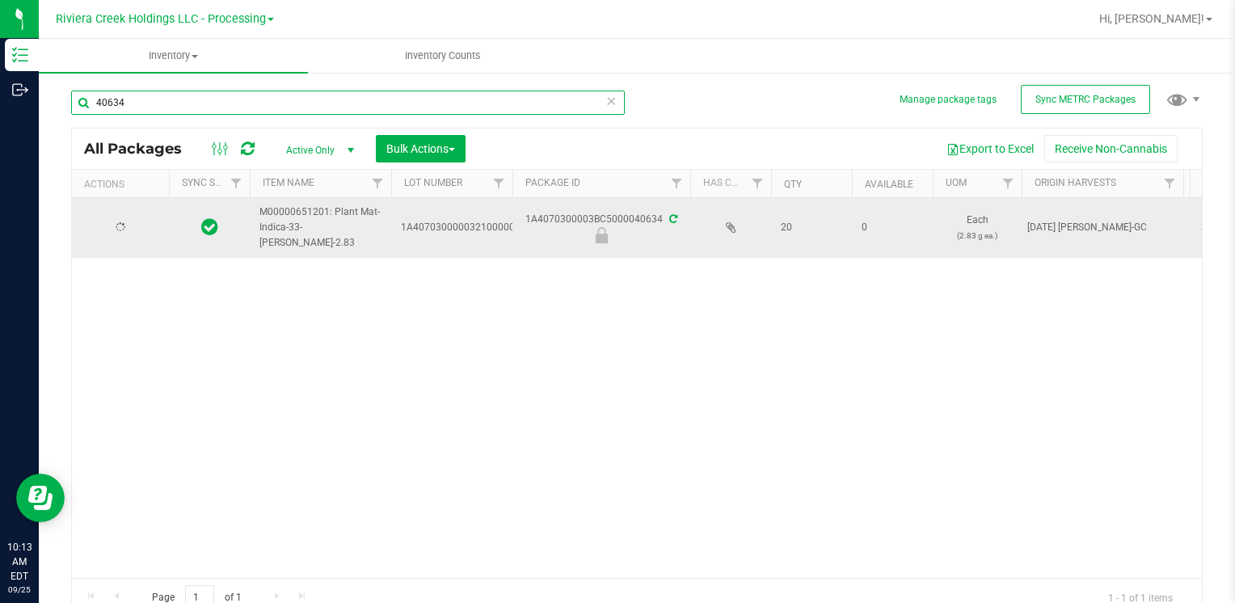
type input "40634"
click at [123, 230] on span "Action" at bounding box center [110, 228] width 44 height 23
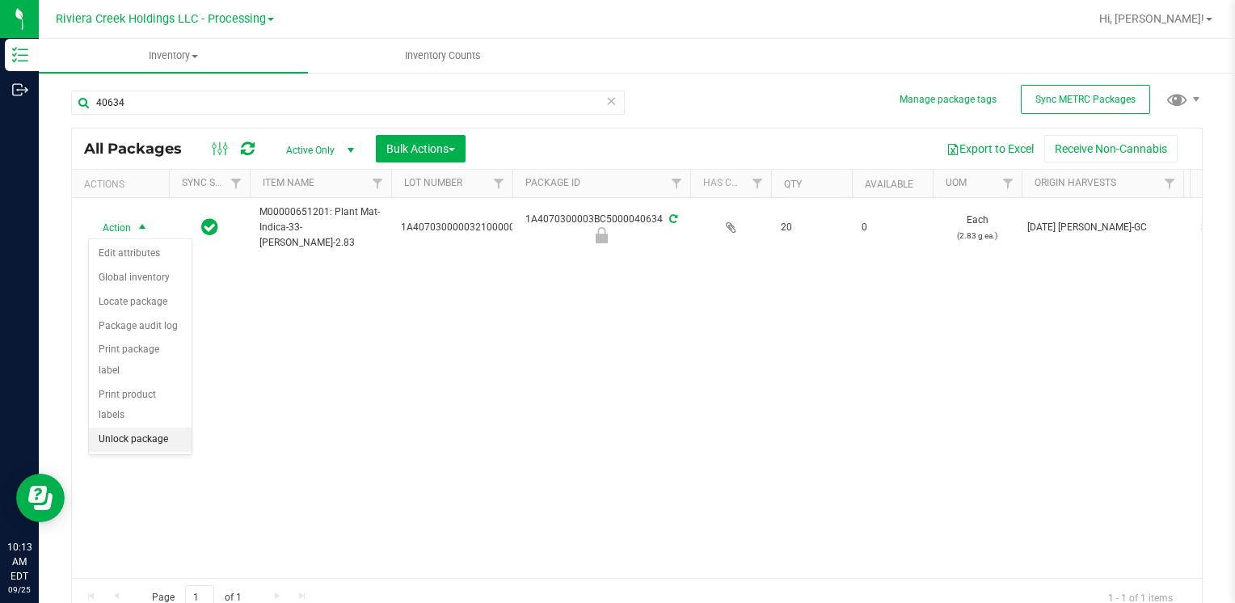
click at [138, 428] on li "Unlock package" at bounding box center [140, 440] width 103 height 24
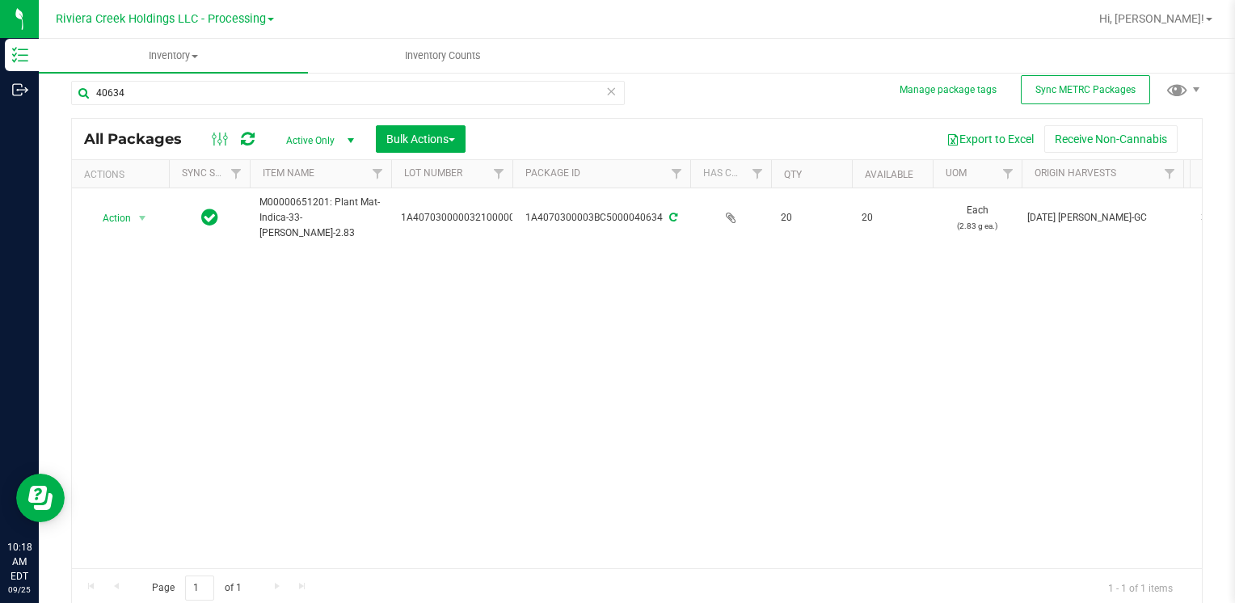
scroll to position [13, 0]
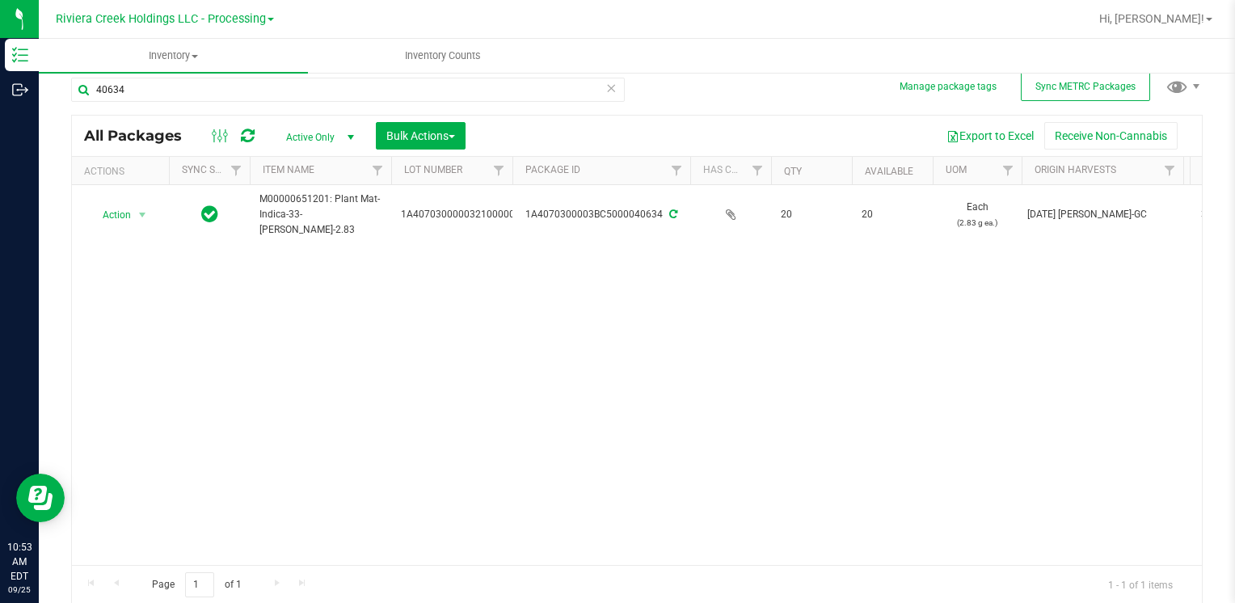
click at [232, 103] on div "40634" at bounding box center [348, 96] width 554 height 37
click at [230, 92] on input "40634" at bounding box center [348, 90] width 554 height 24
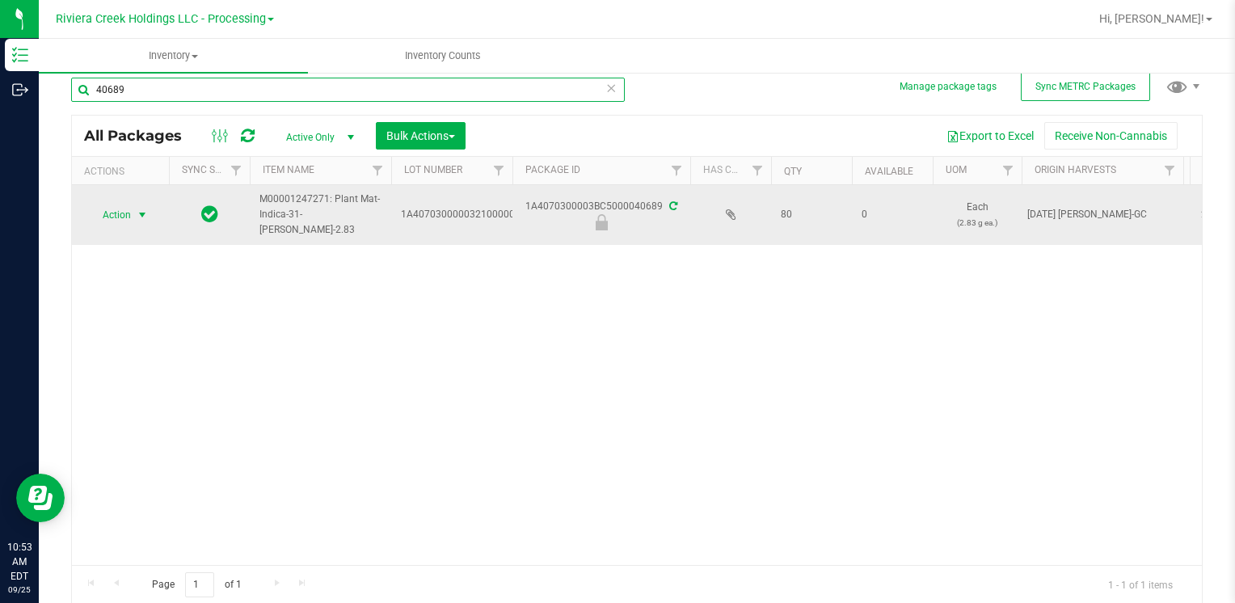
type input "40689"
click at [113, 209] on span "Action" at bounding box center [110, 215] width 44 height 23
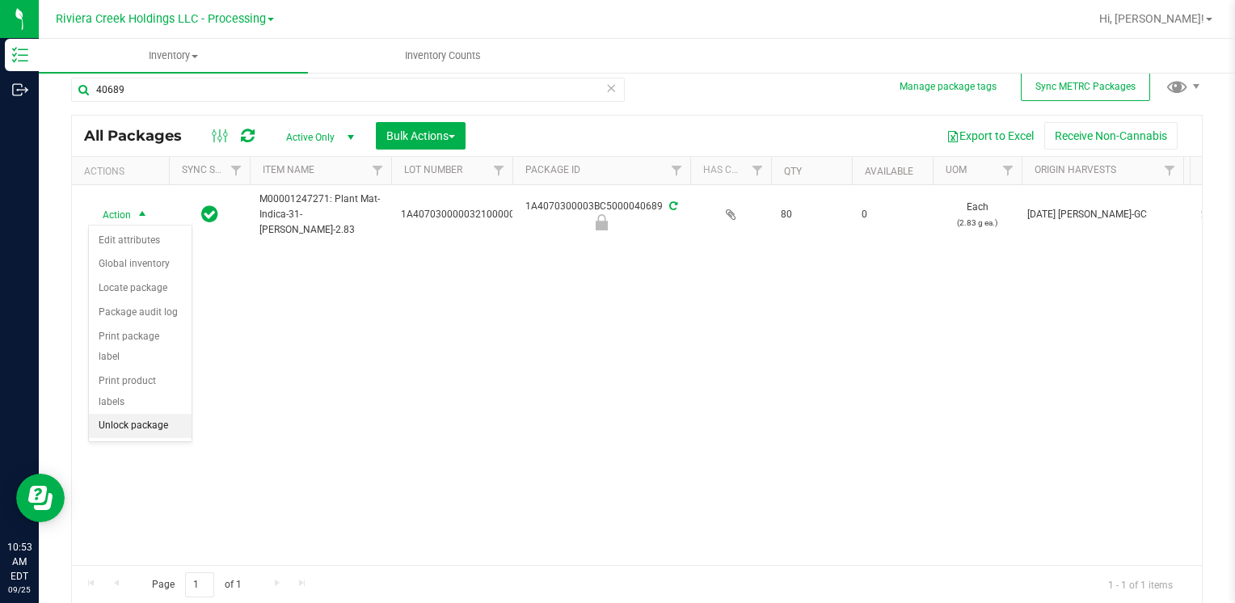
click at [171, 414] on li "Unlock package" at bounding box center [140, 426] width 103 height 24
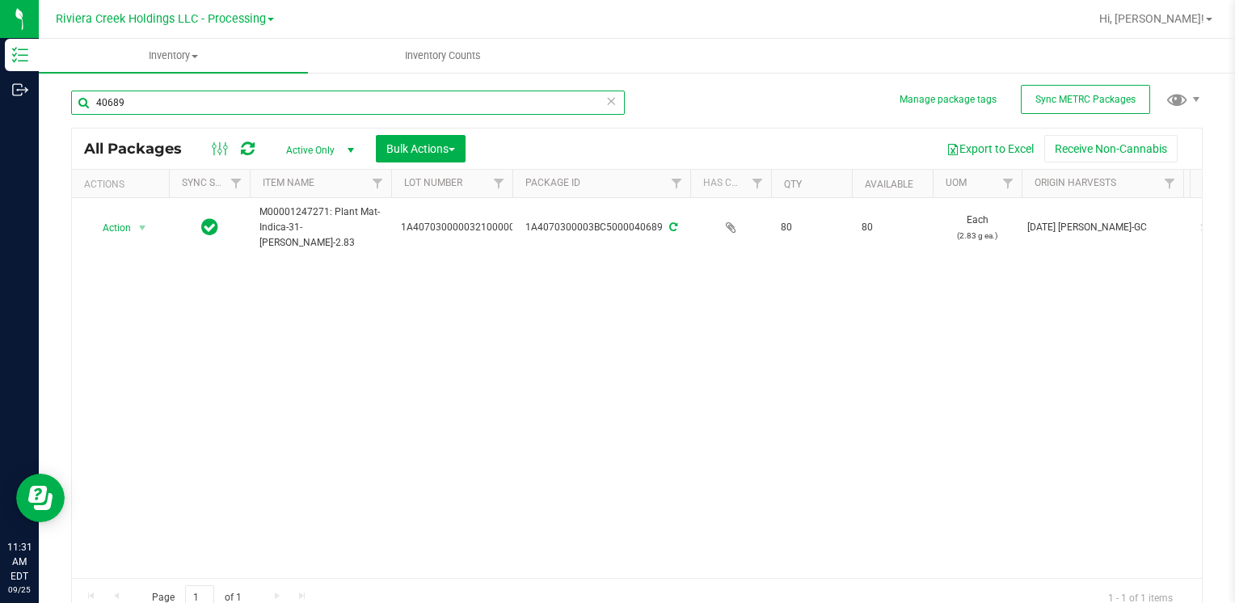
click at [179, 106] on input "40689" at bounding box center [348, 103] width 554 height 24
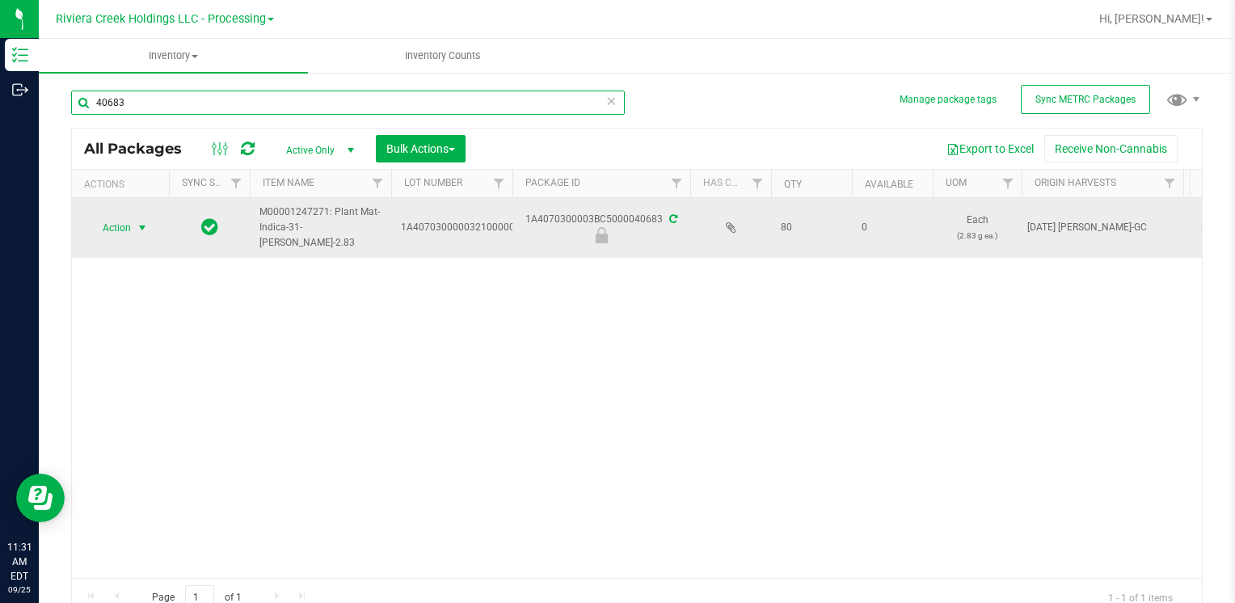
type input "40683"
click at [139, 228] on span "select" at bounding box center [142, 227] width 13 height 13
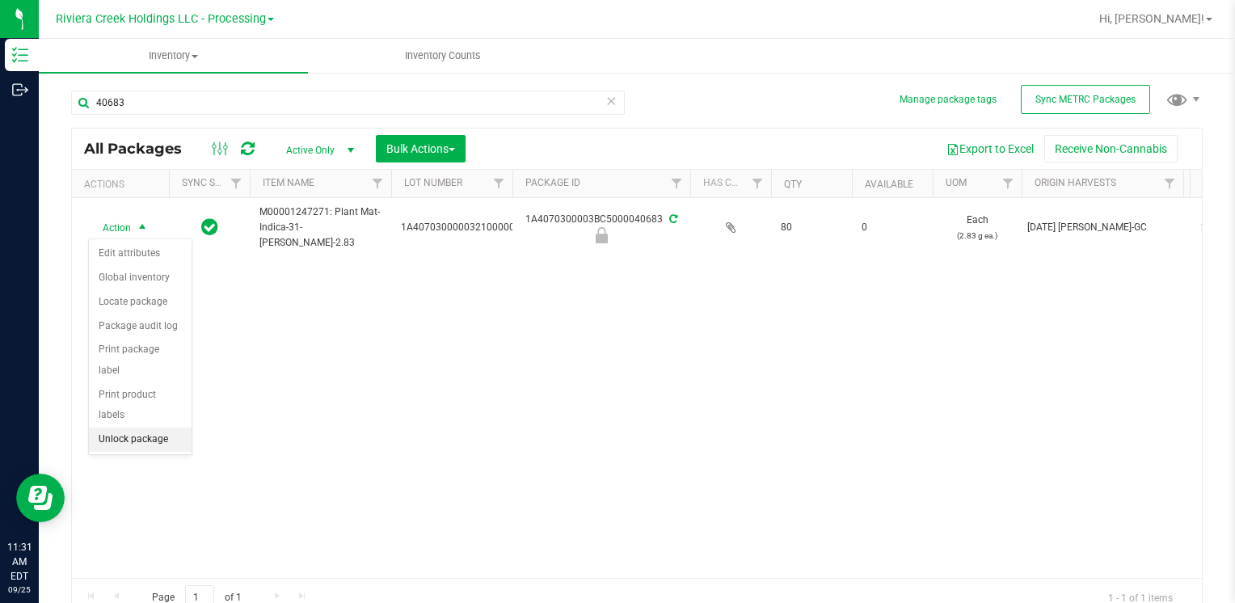
click at [157, 428] on li "Unlock package" at bounding box center [140, 440] width 103 height 24
